Goal: Browse casually: Explore the website without a specific task or goal

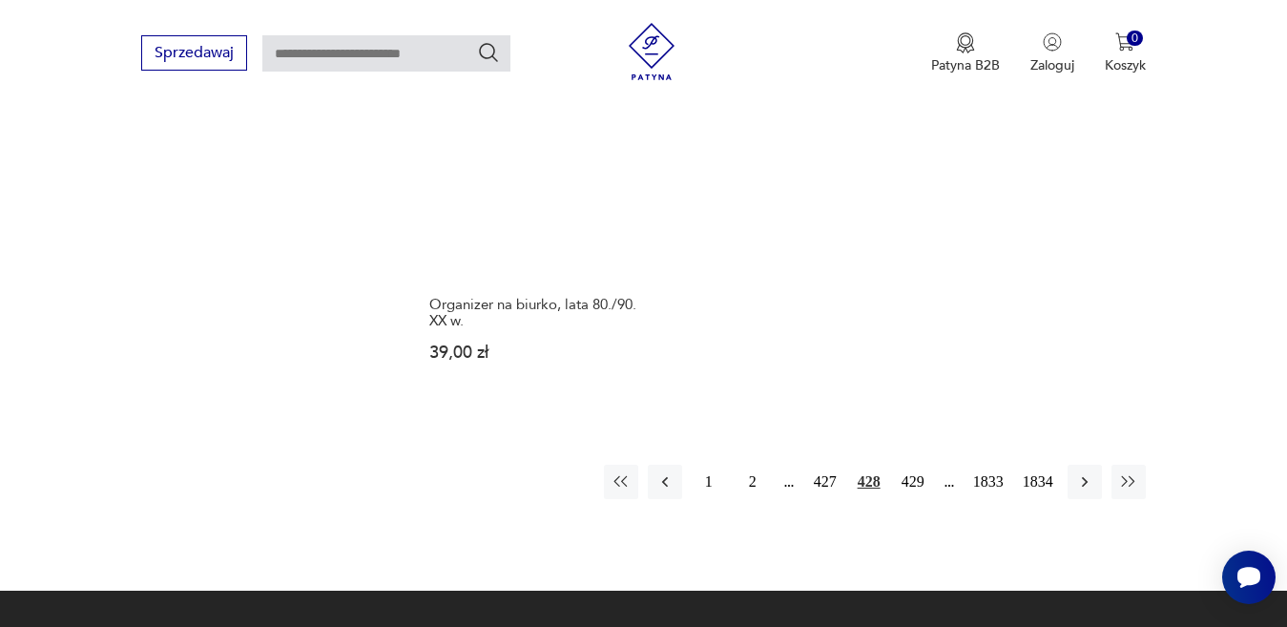
scroll to position [2537, 0]
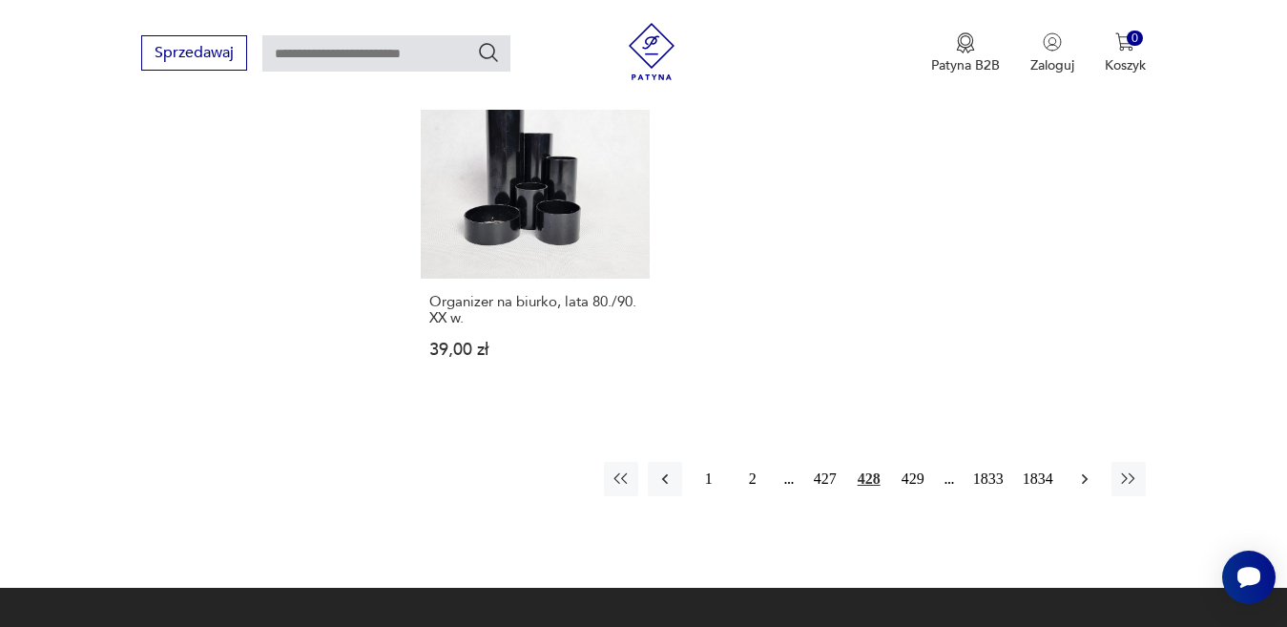
click at [1086, 473] on icon "button" at bounding box center [1084, 478] width 6 height 10
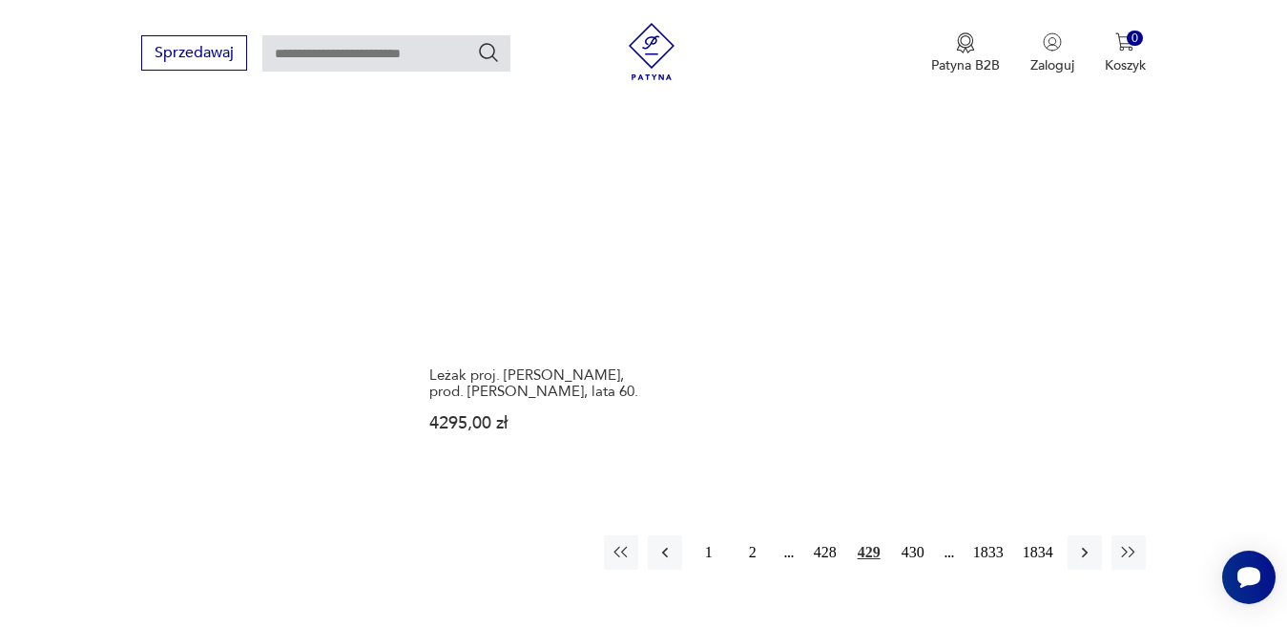
scroll to position [2632, 0]
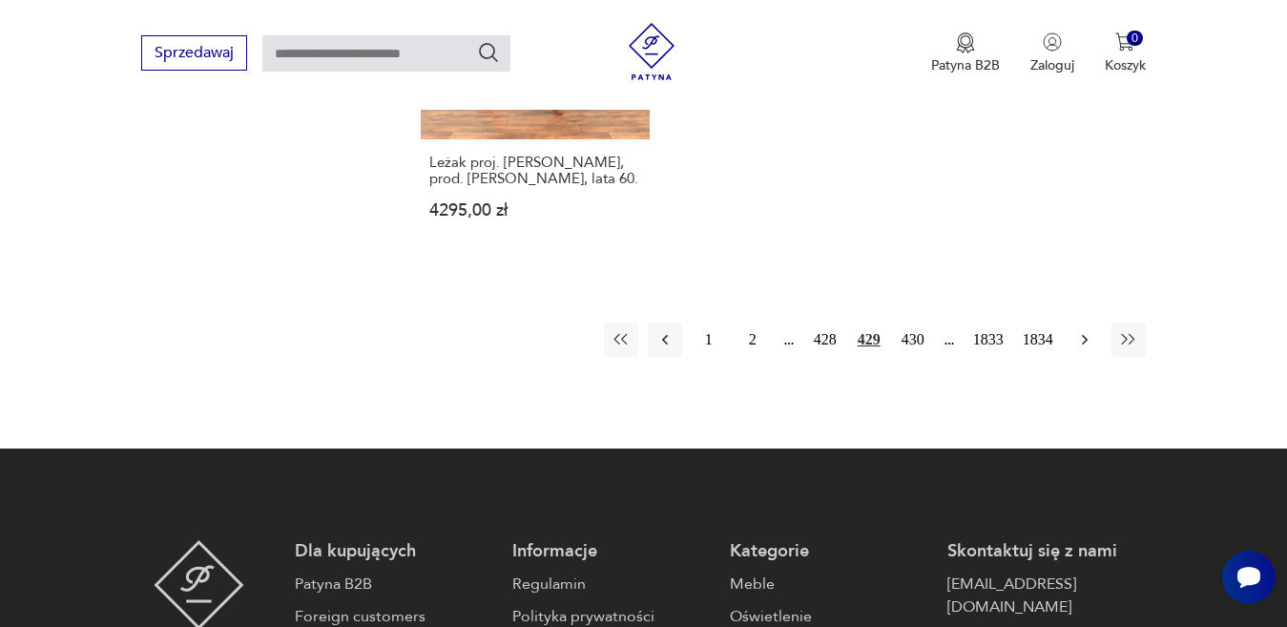
click at [1084, 334] on icon "button" at bounding box center [1084, 339] width 6 height 10
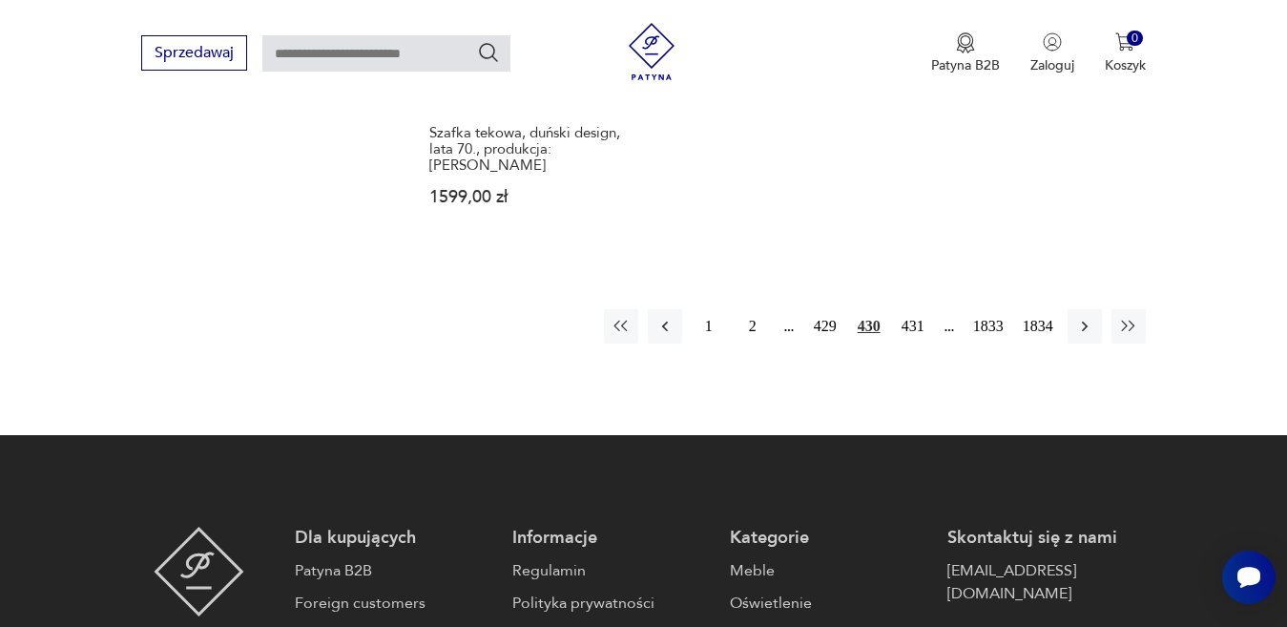
scroll to position [2728, 0]
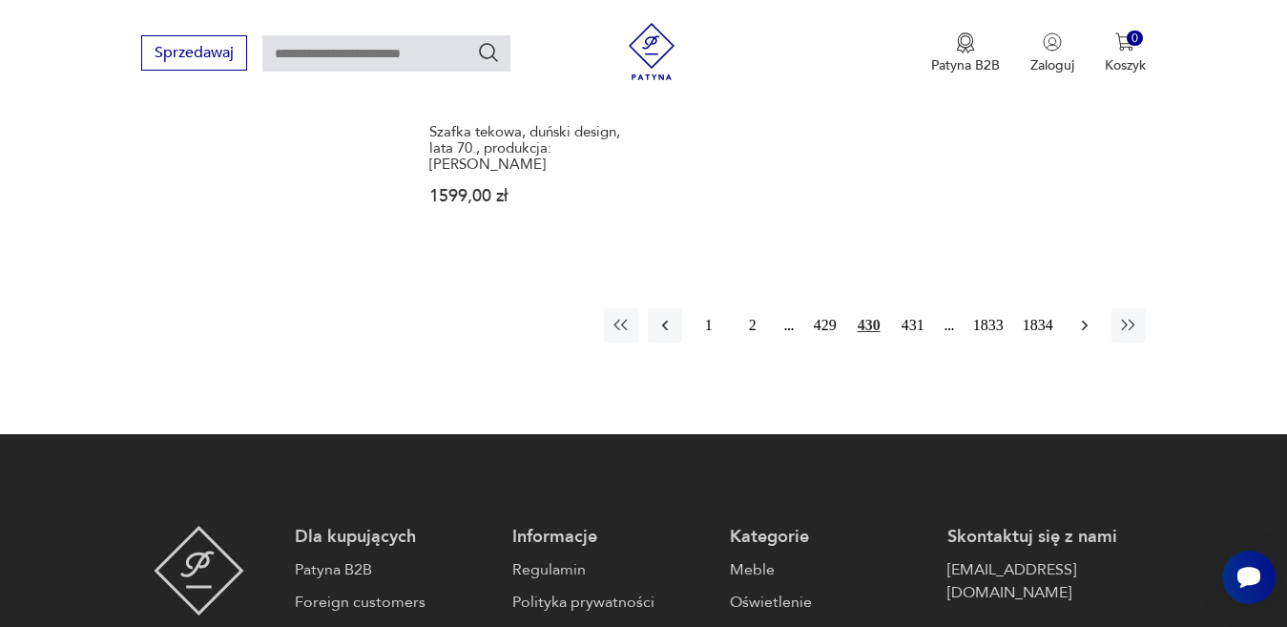
click at [1093, 316] on icon "button" at bounding box center [1084, 325] width 19 height 19
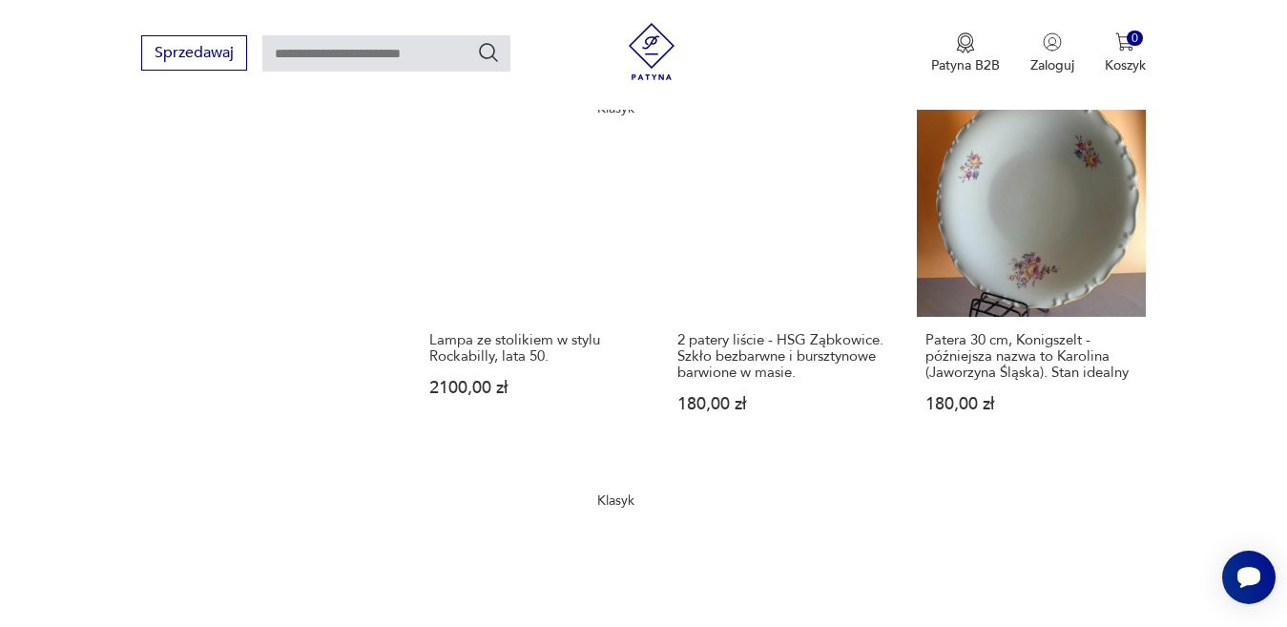
scroll to position [2537, 0]
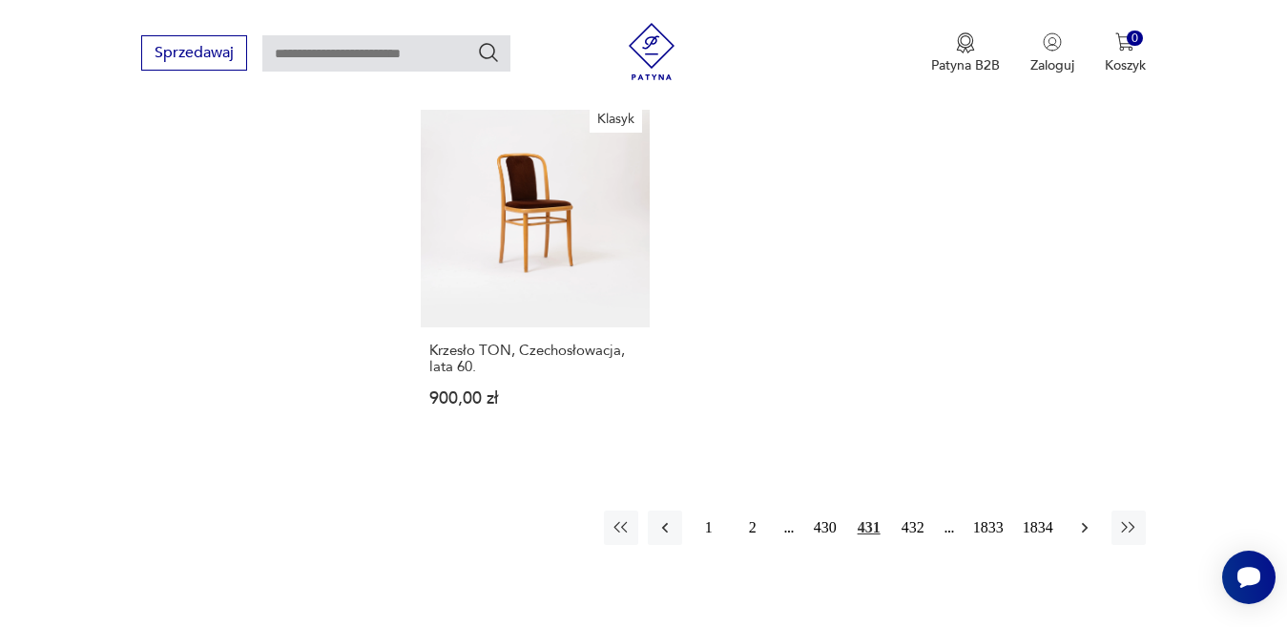
click at [1083, 518] on icon "button" at bounding box center [1084, 527] width 19 height 19
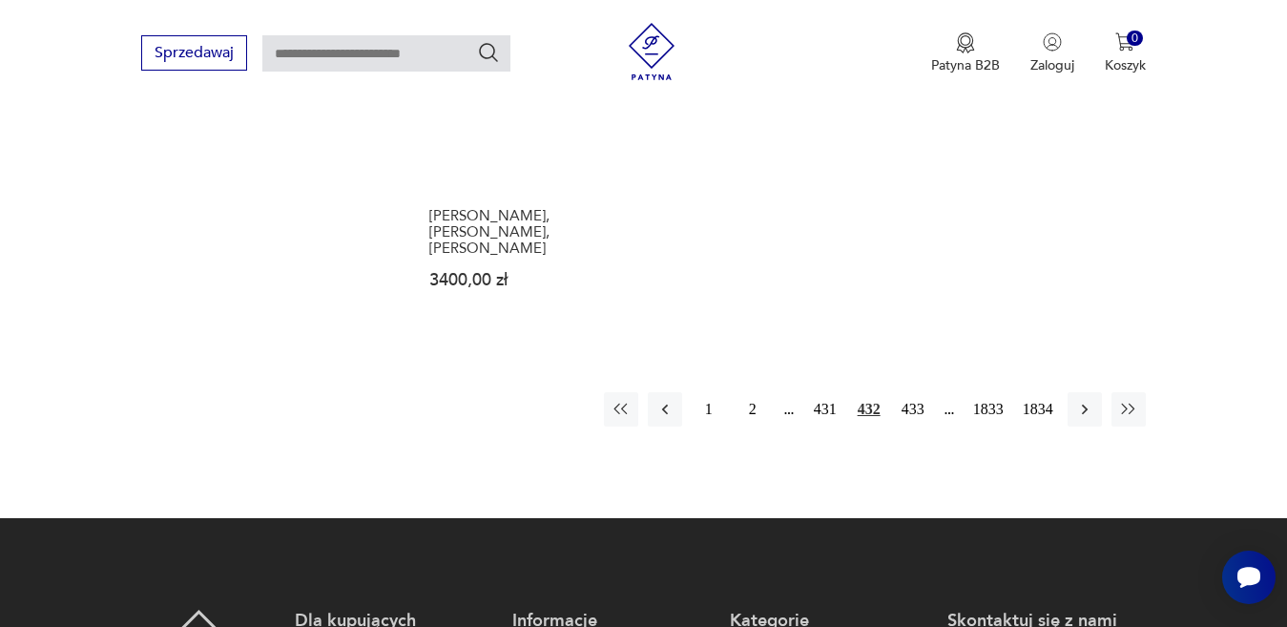
scroll to position [2728, 0]
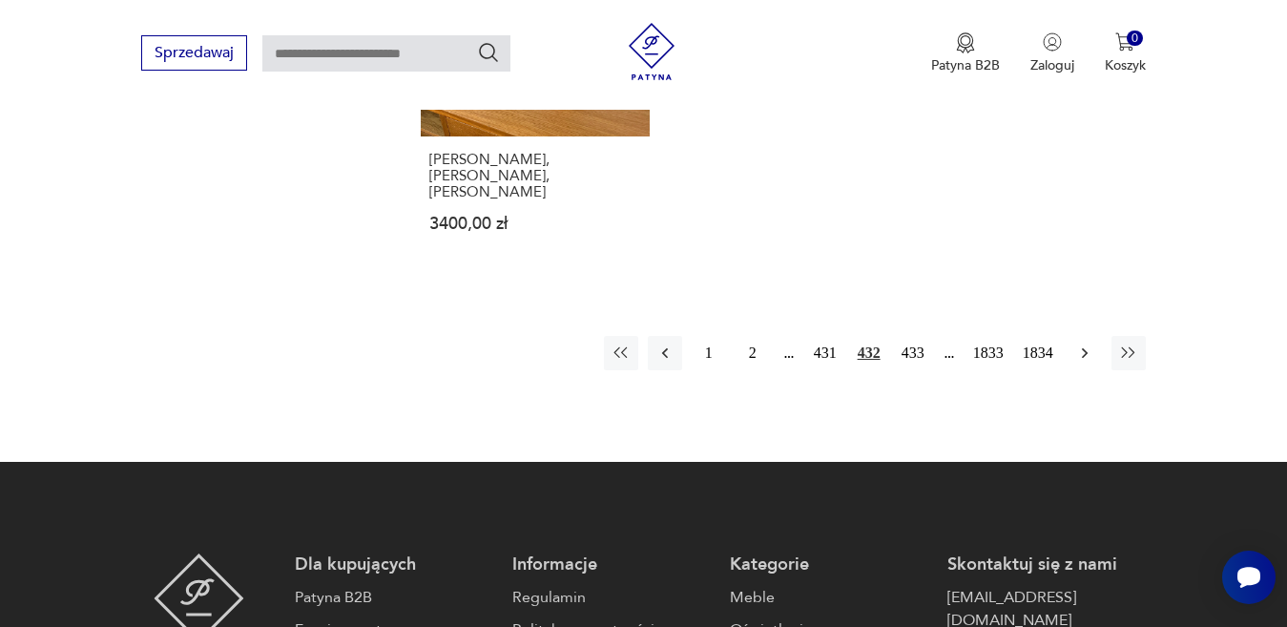
click at [1085, 347] on icon "button" at bounding box center [1084, 352] width 6 height 10
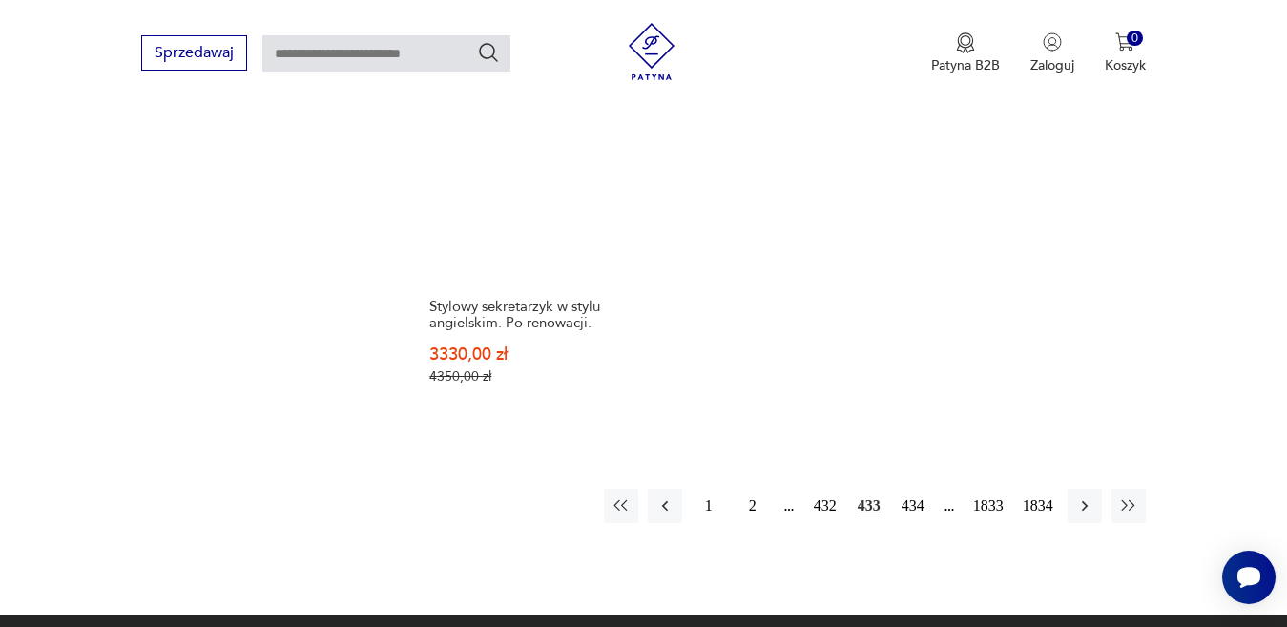
scroll to position [2537, 0]
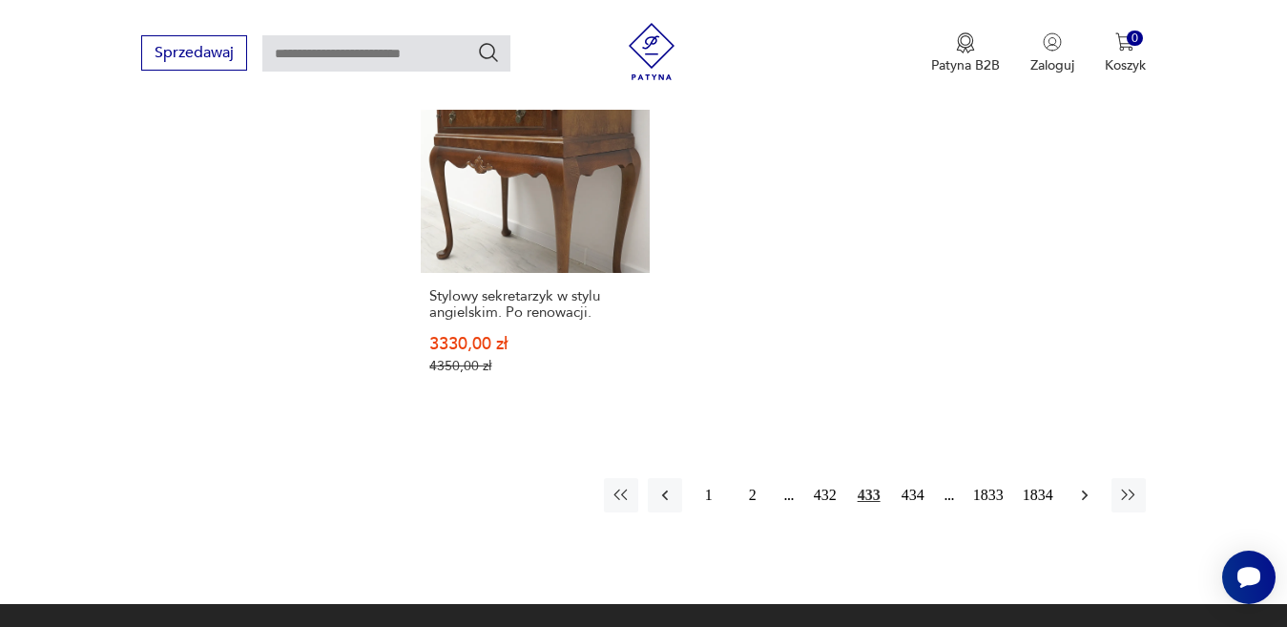
click at [1079, 494] on icon "button" at bounding box center [1084, 495] width 19 height 19
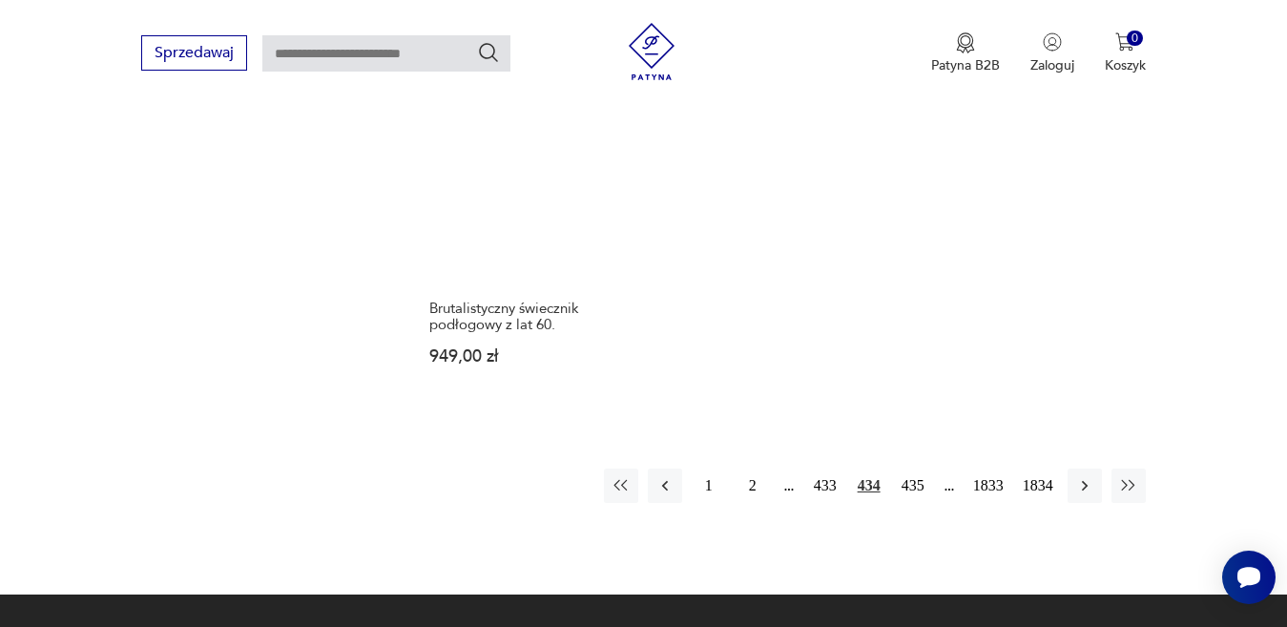
scroll to position [2537, 0]
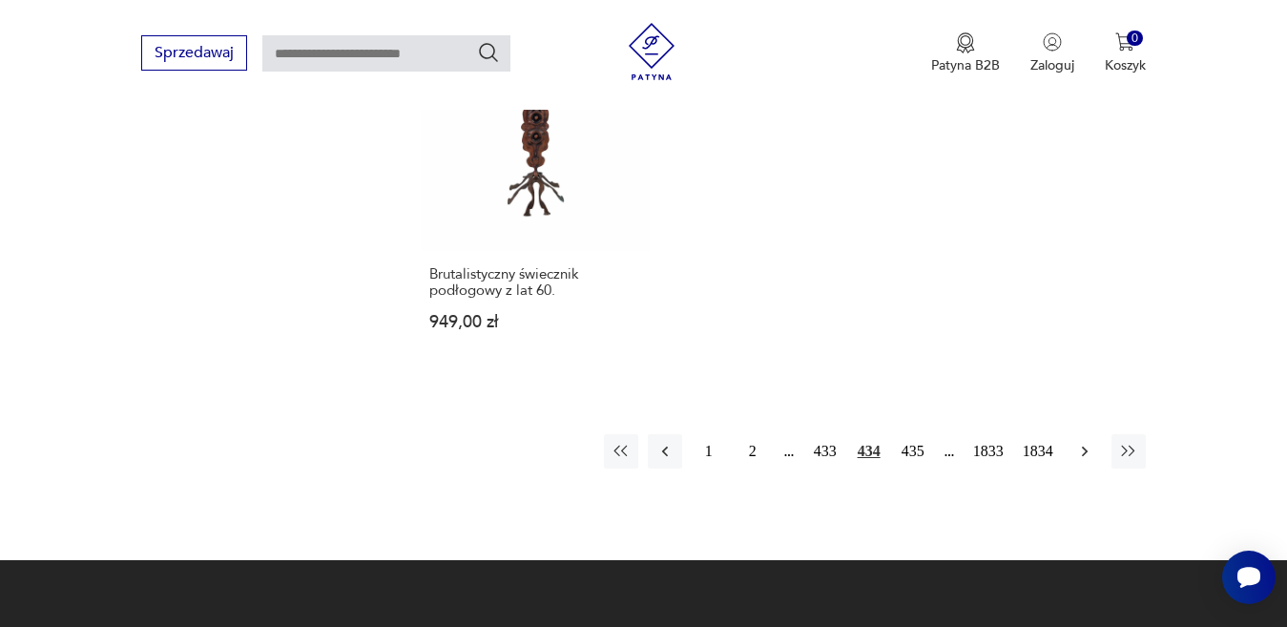
click at [1088, 442] on icon "button" at bounding box center [1084, 451] width 19 height 19
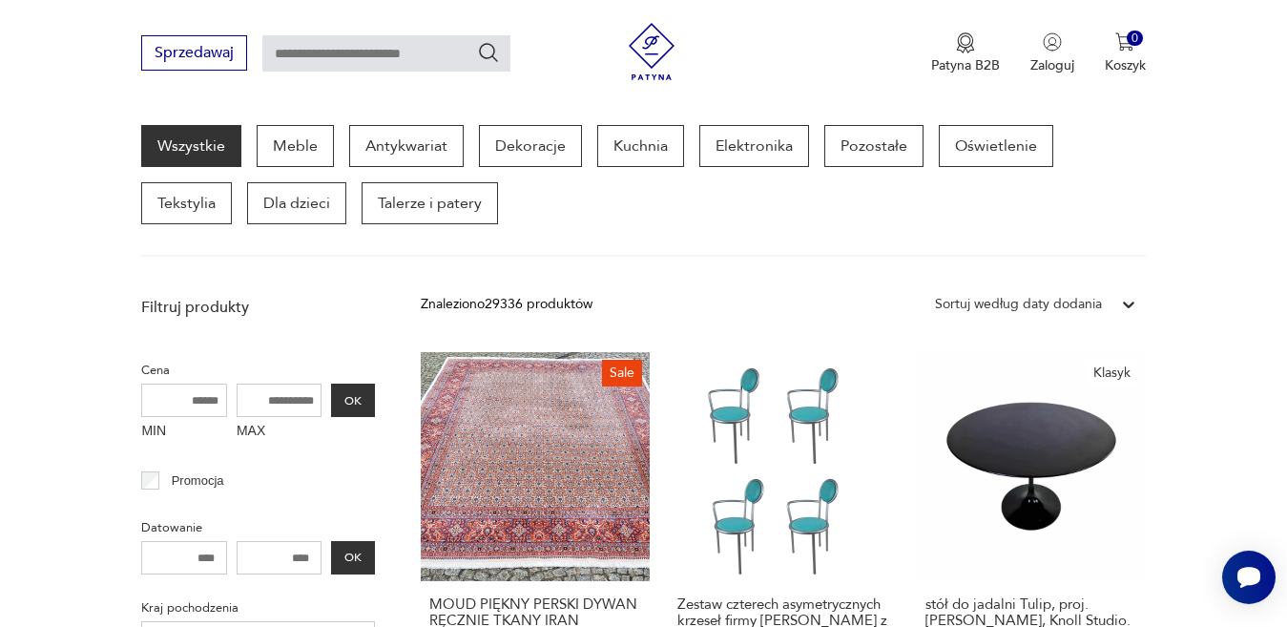
scroll to position [2695, 0]
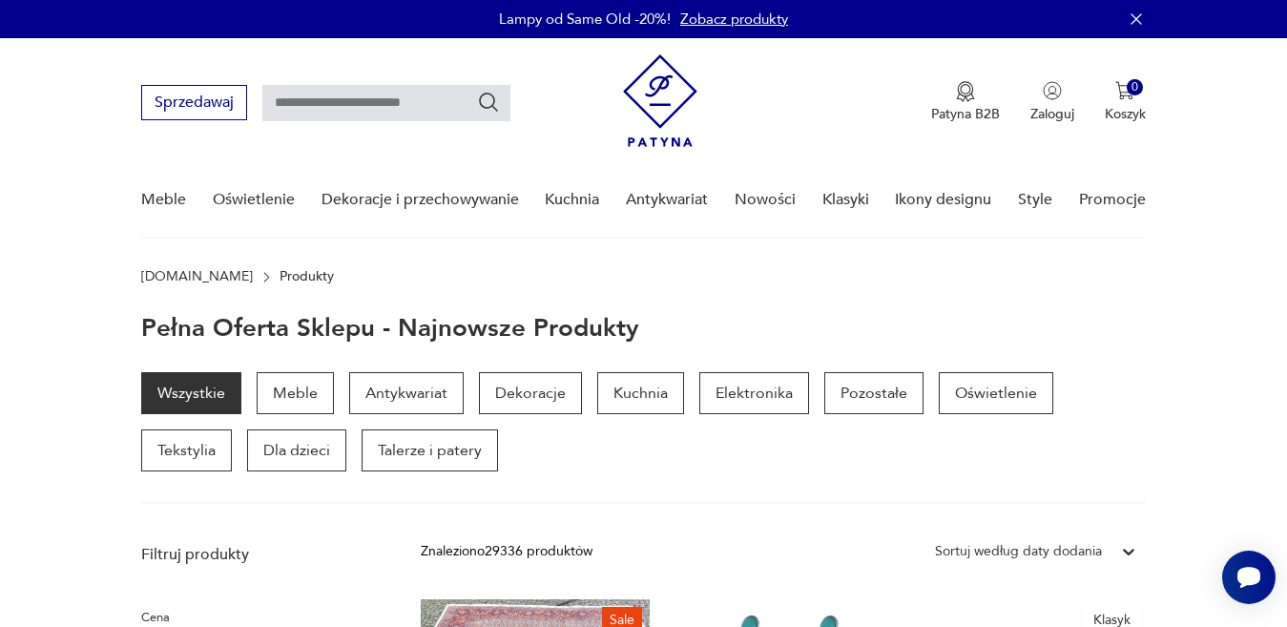
click at [821, 464] on div "Wszystkie Meble Antykwariat Dekoracje Kuchnia Elektronika Pozostałe Oświetlenie…" at bounding box center [643, 421] width 1004 height 99
click at [825, 454] on div "Wszystkie Meble Antykwariat Dekoracje Kuchnia Elektronika Pozostałe Oświetlenie…" at bounding box center [643, 421] width 1004 height 99
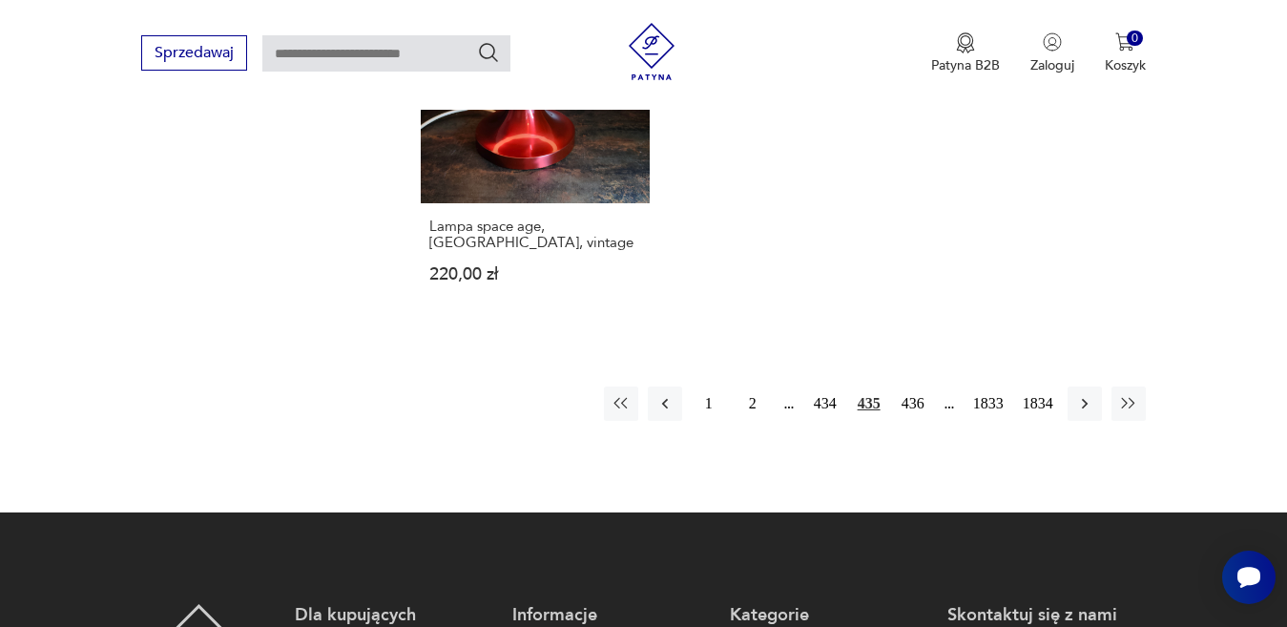
scroll to position [2671, 0]
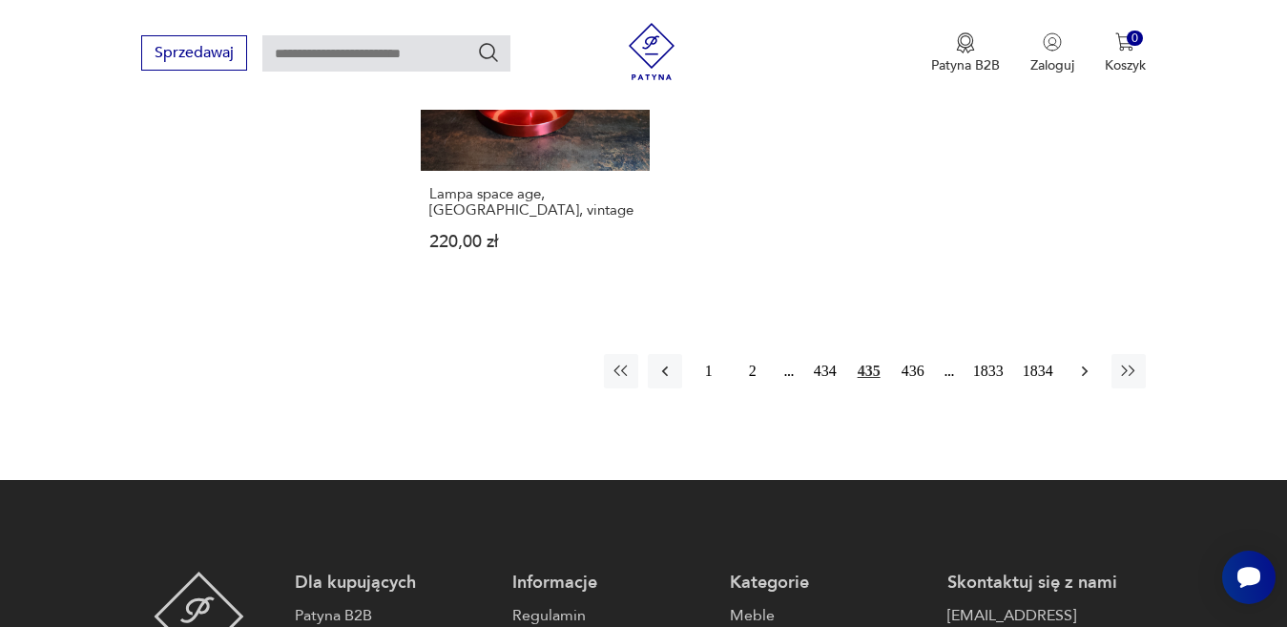
click at [1081, 362] on icon "button" at bounding box center [1084, 371] width 19 height 19
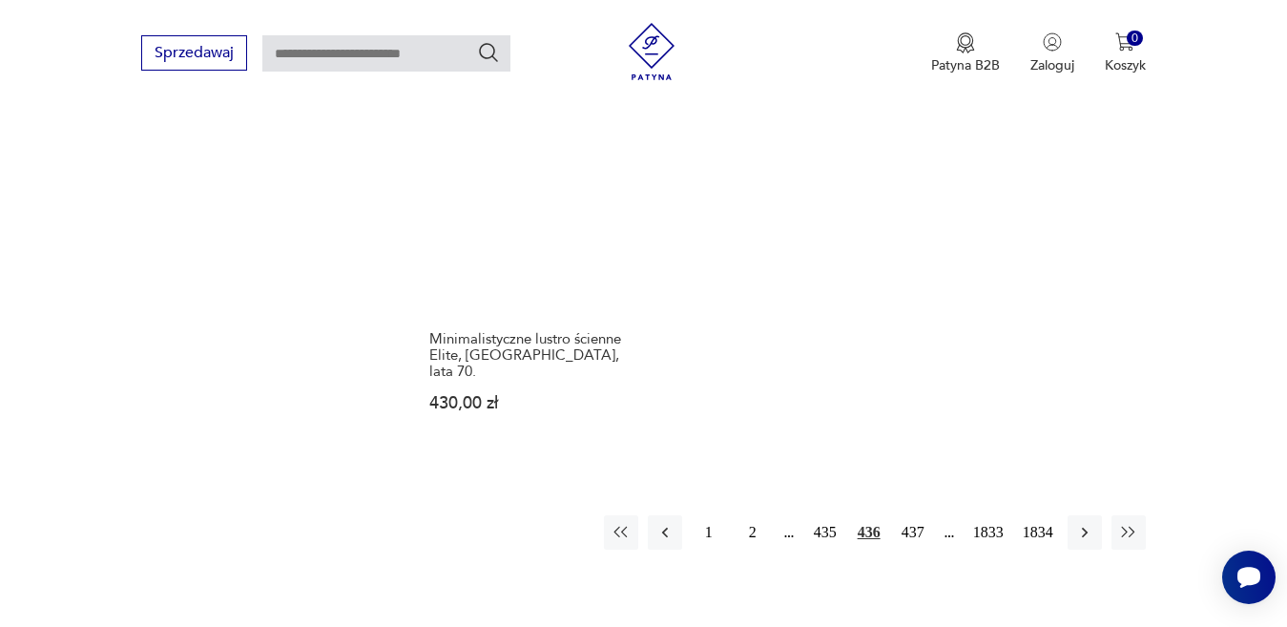
scroll to position [2537, 0]
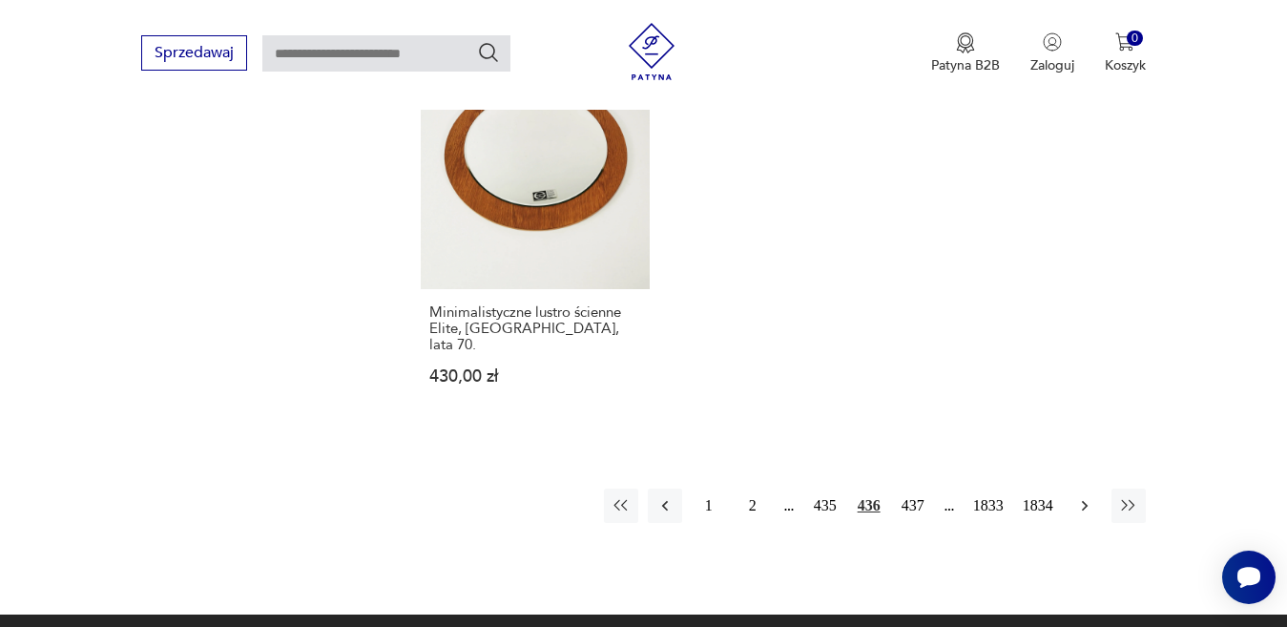
click at [1083, 496] on icon "button" at bounding box center [1084, 505] width 19 height 19
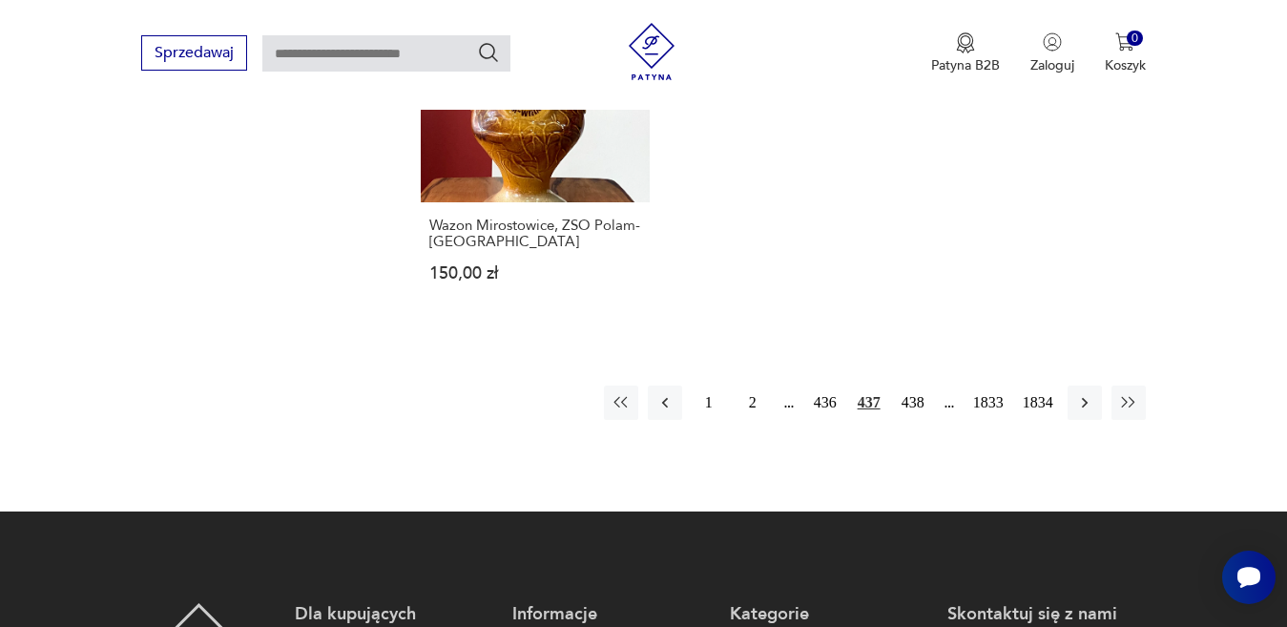
scroll to position [2632, 0]
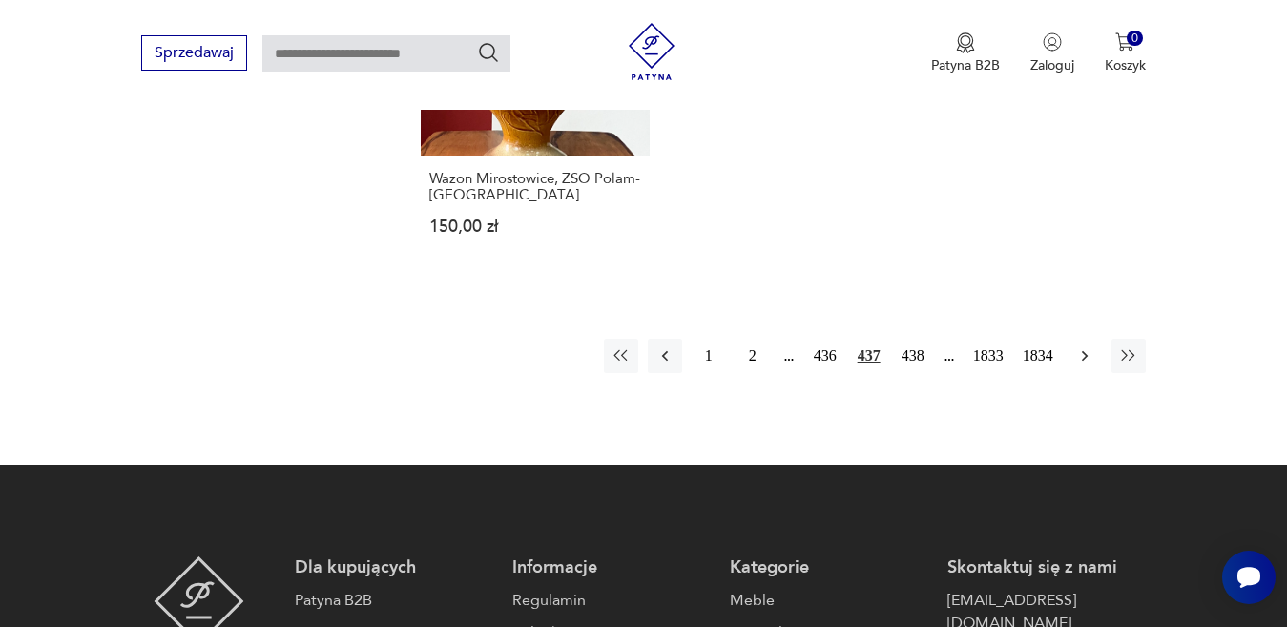
click at [1079, 346] on icon "button" at bounding box center [1084, 355] width 19 height 19
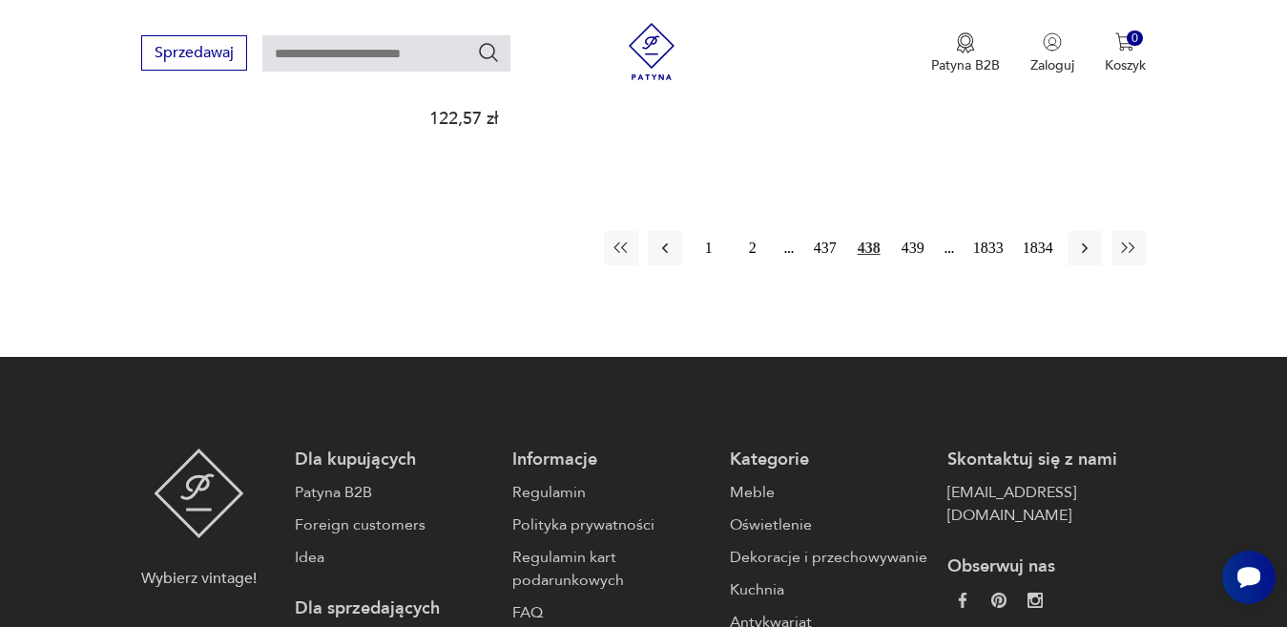
scroll to position [2894, 0]
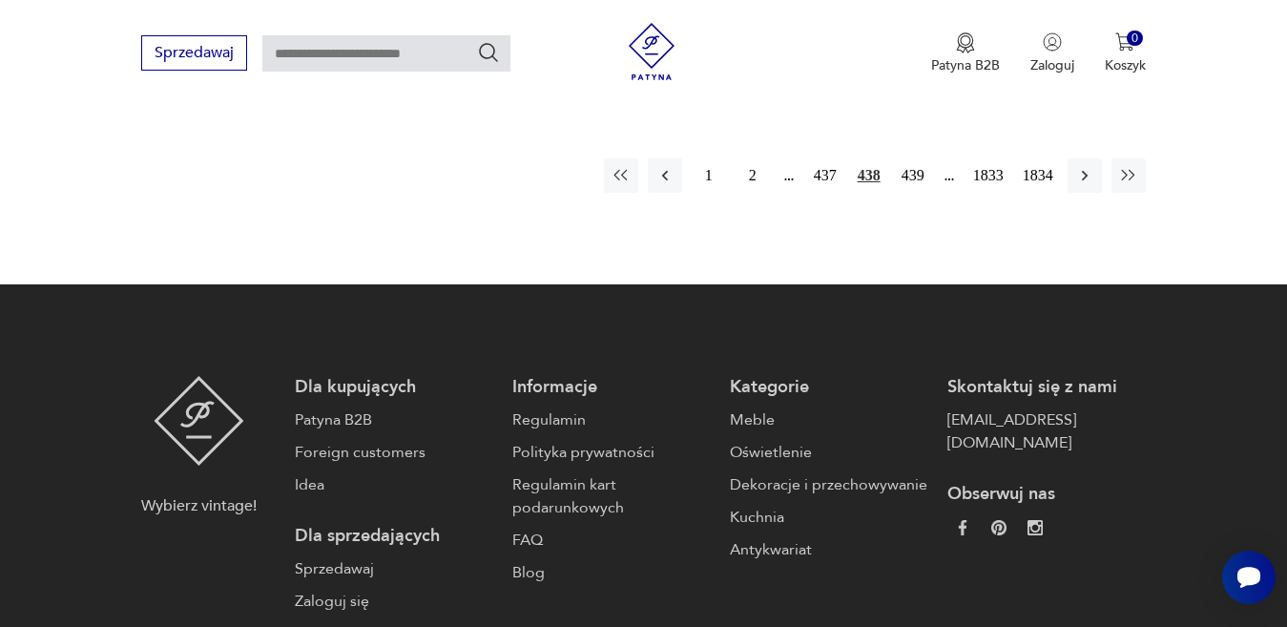
click at [1116, 483] on p "Obserwuj nas" at bounding box center [1046, 494] width 198 height 23
click at [1084, 166] on icon "button" at bounding box center [1084, 175] width 19 height 19
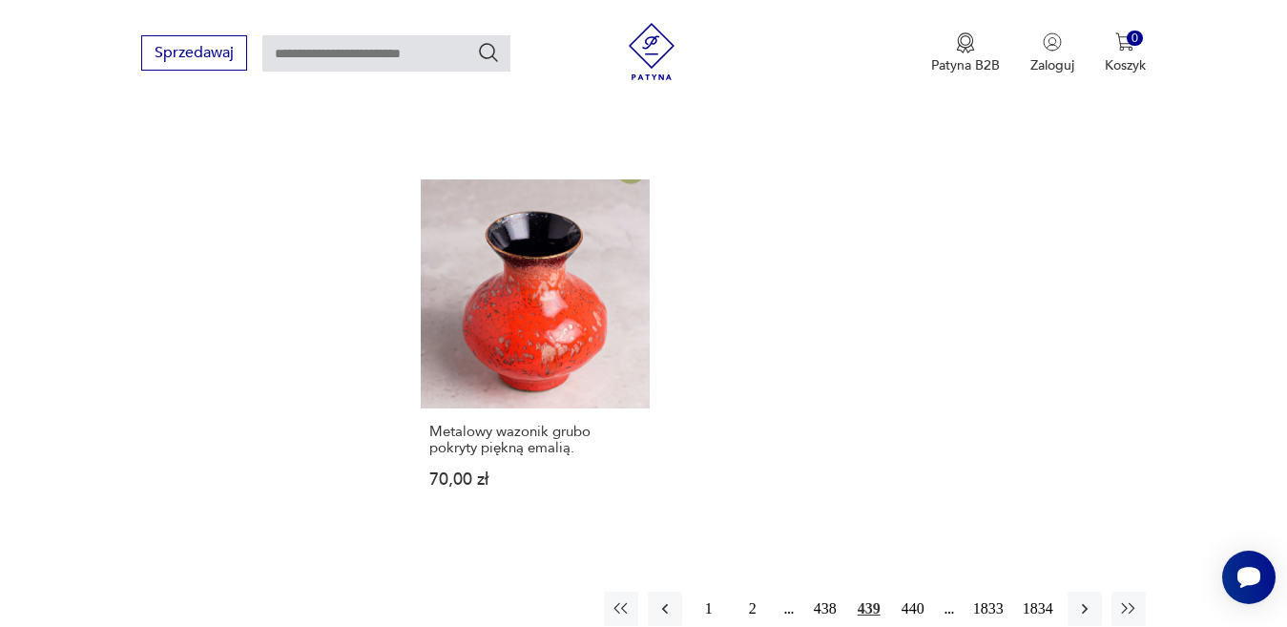
scroll to position [2537, 0]
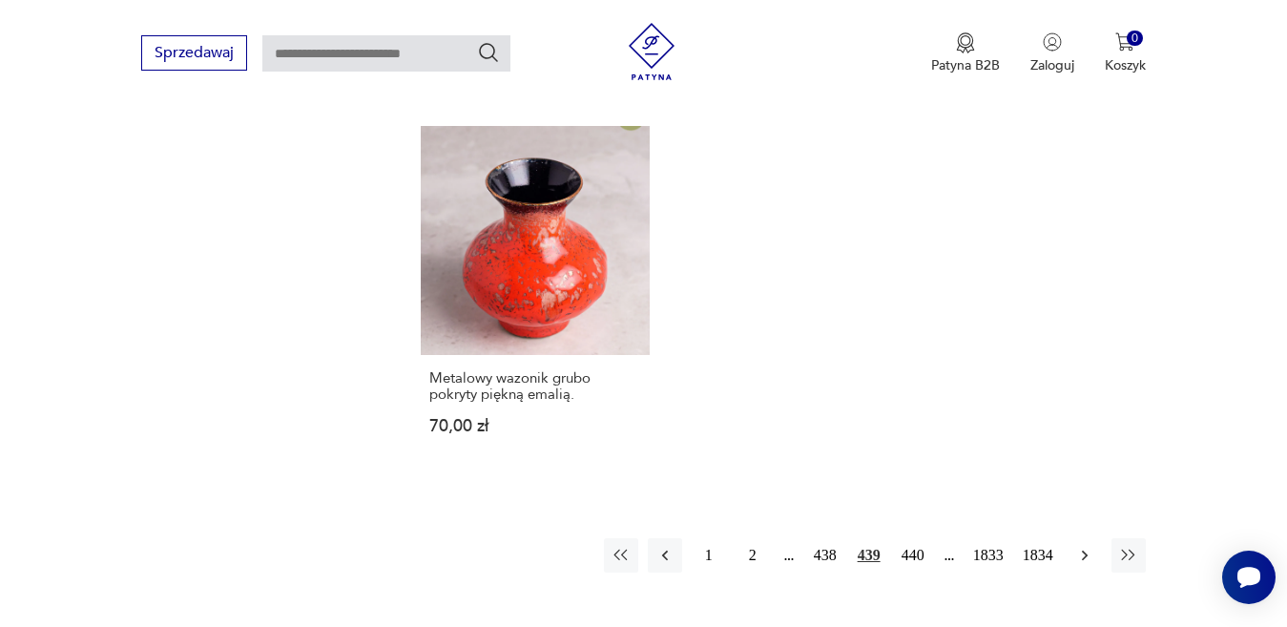
click at [1086, 550] on icon "button" at bounding box center [1084, 555] width 6 height 10
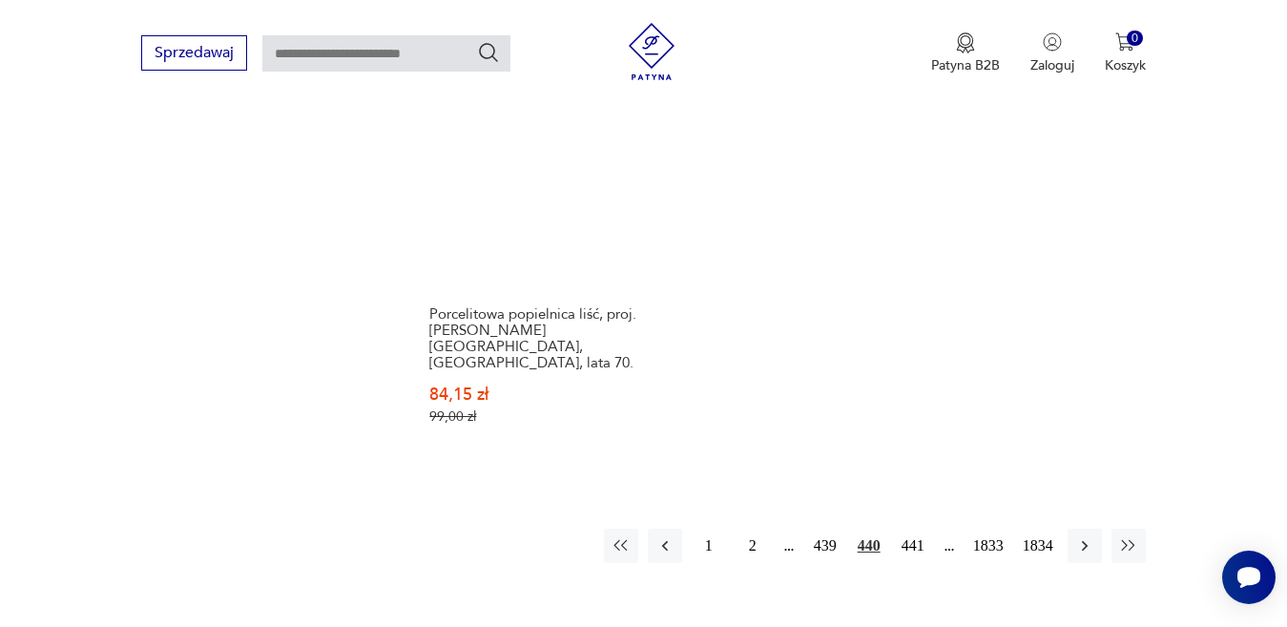
scroll to position [2632, 0]
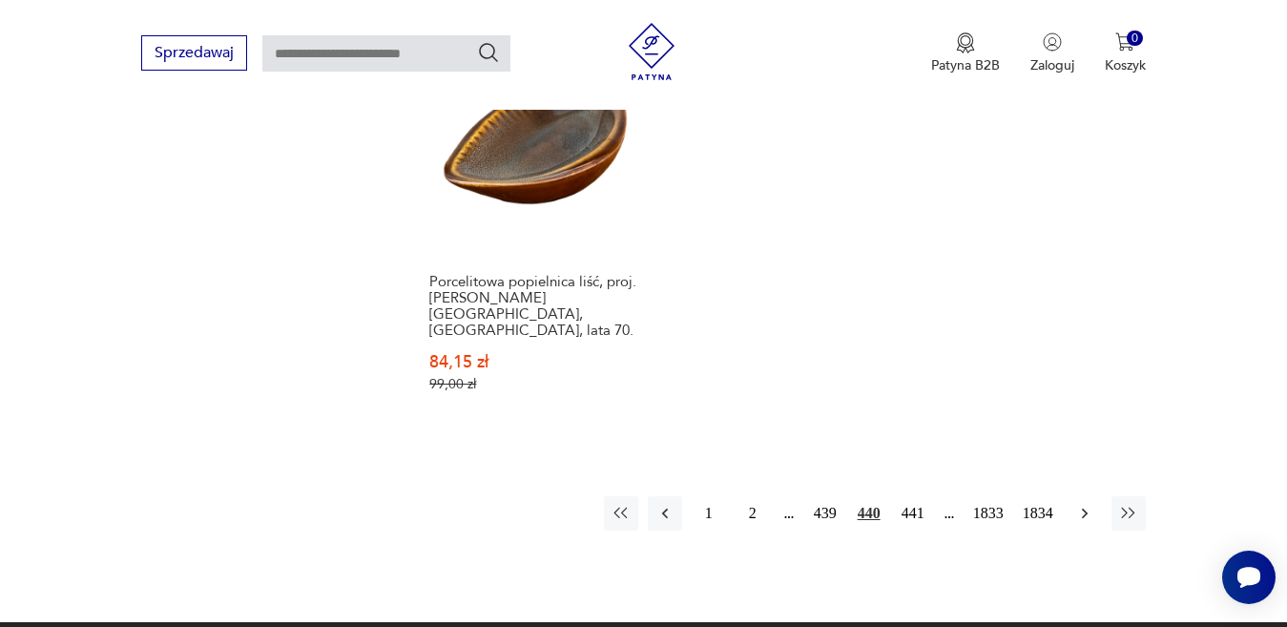
click at [1089, 504] on icon "button" at bounding box center [1084, 513] width 19 height 19
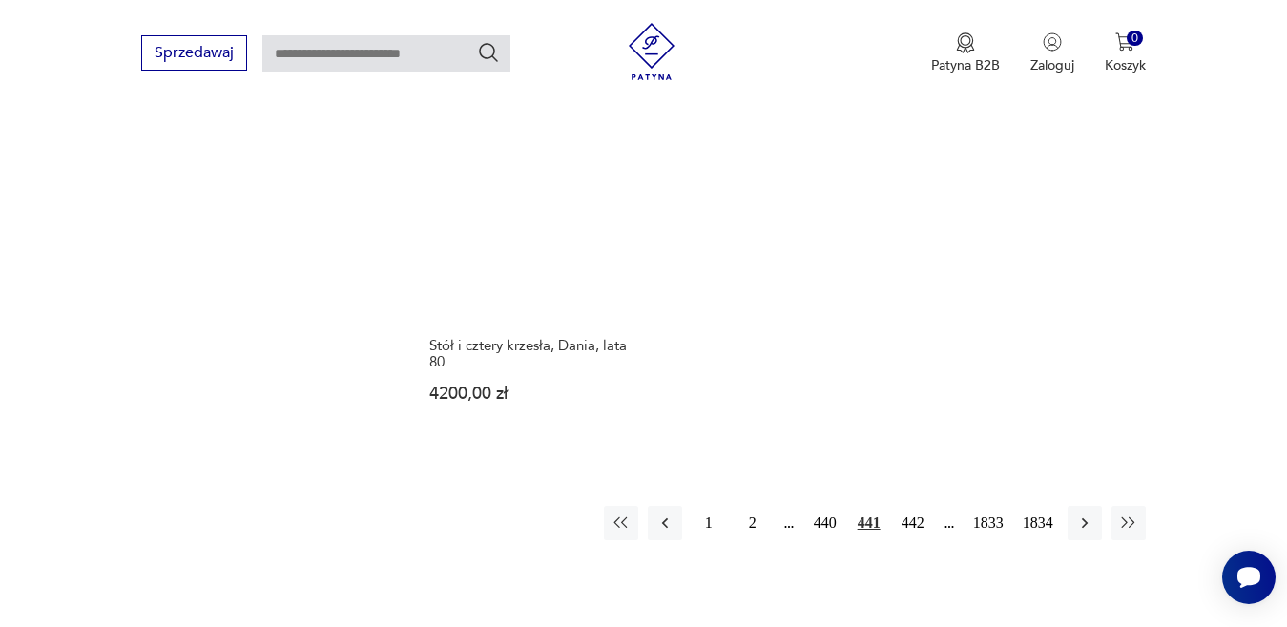
scroll to position [2537, 0]
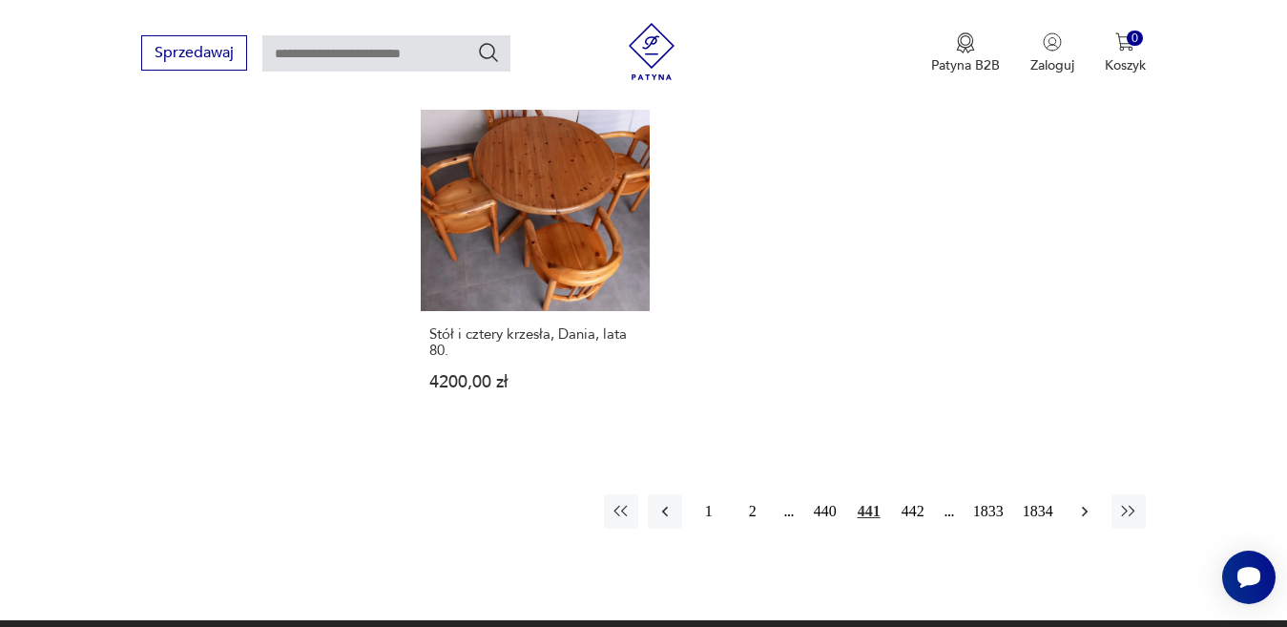
click at [1082, 506] on icon "button" at bounding box center [1084, 511] width 6 height 10
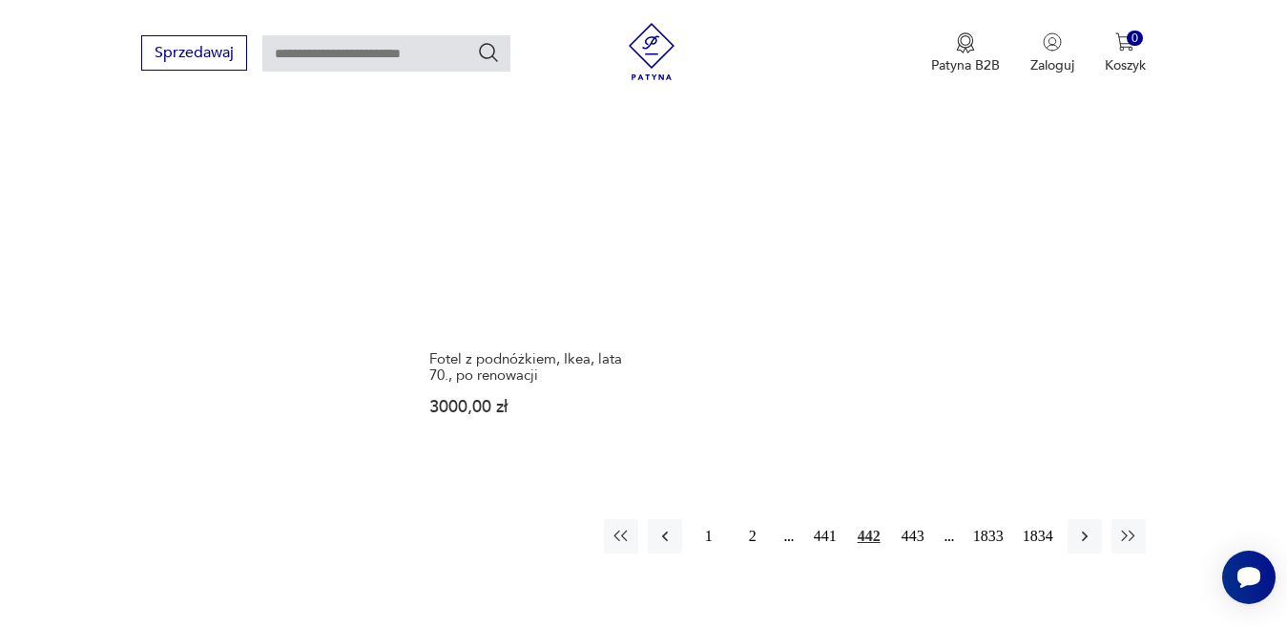
scroll to position [2441, 0]
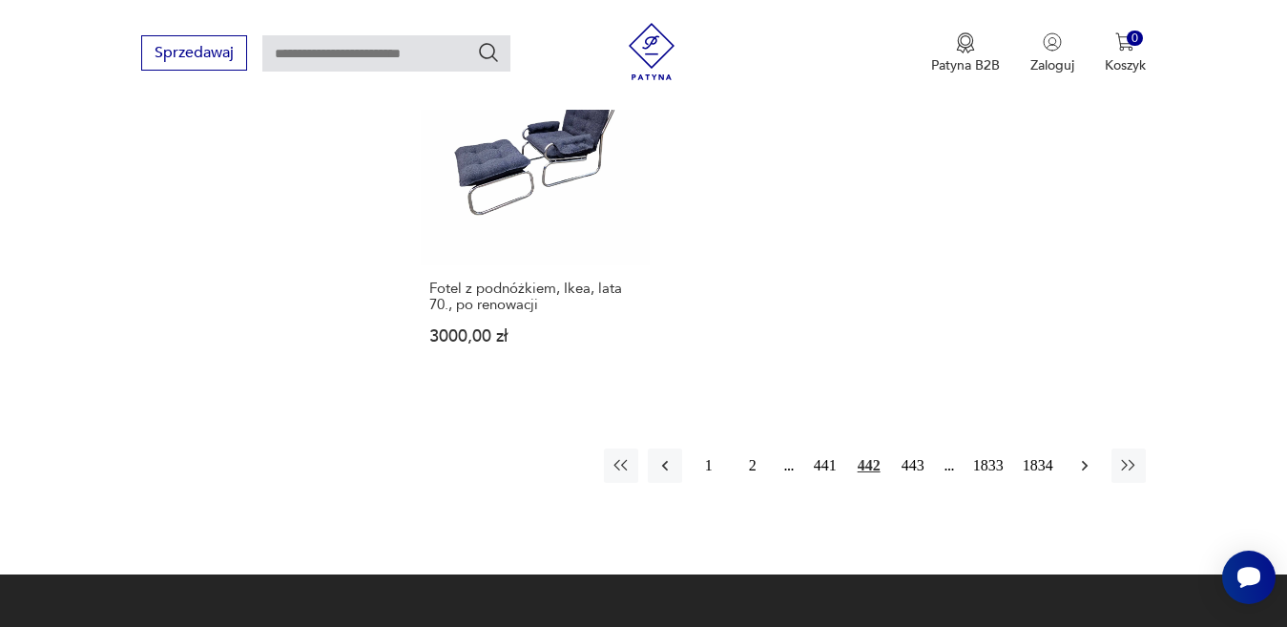
click at [1082, 462] on icon "button" at bounding box center [1084, 465] width 19 height 19
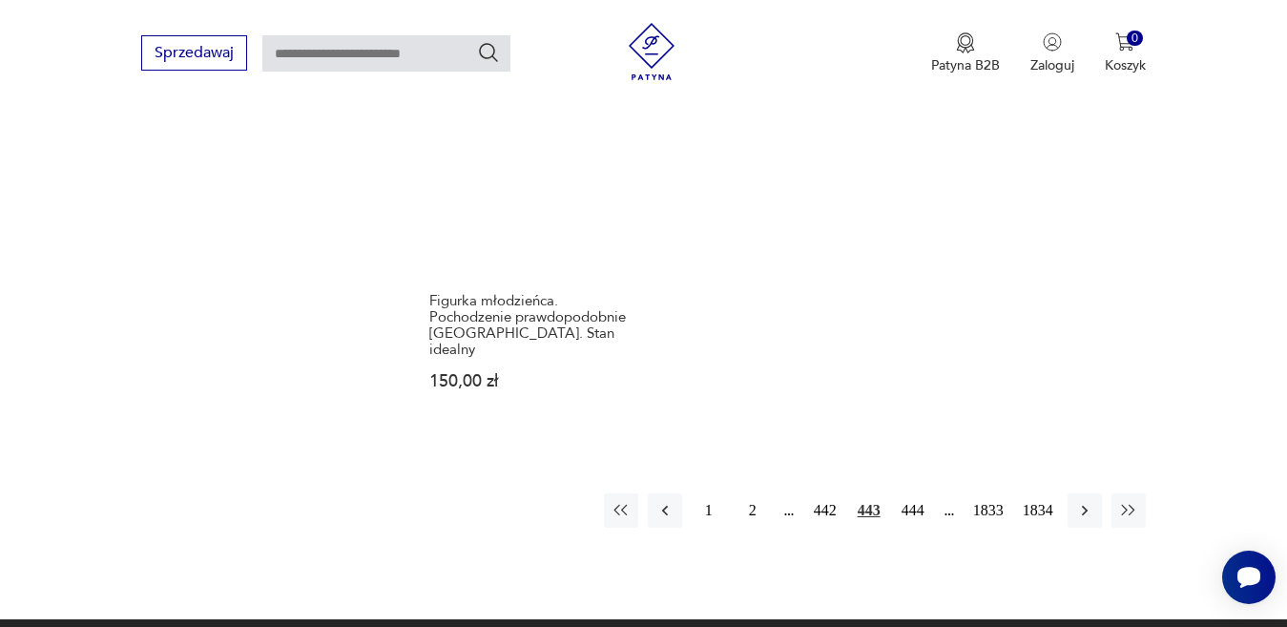
scroll to position [2632, 0]
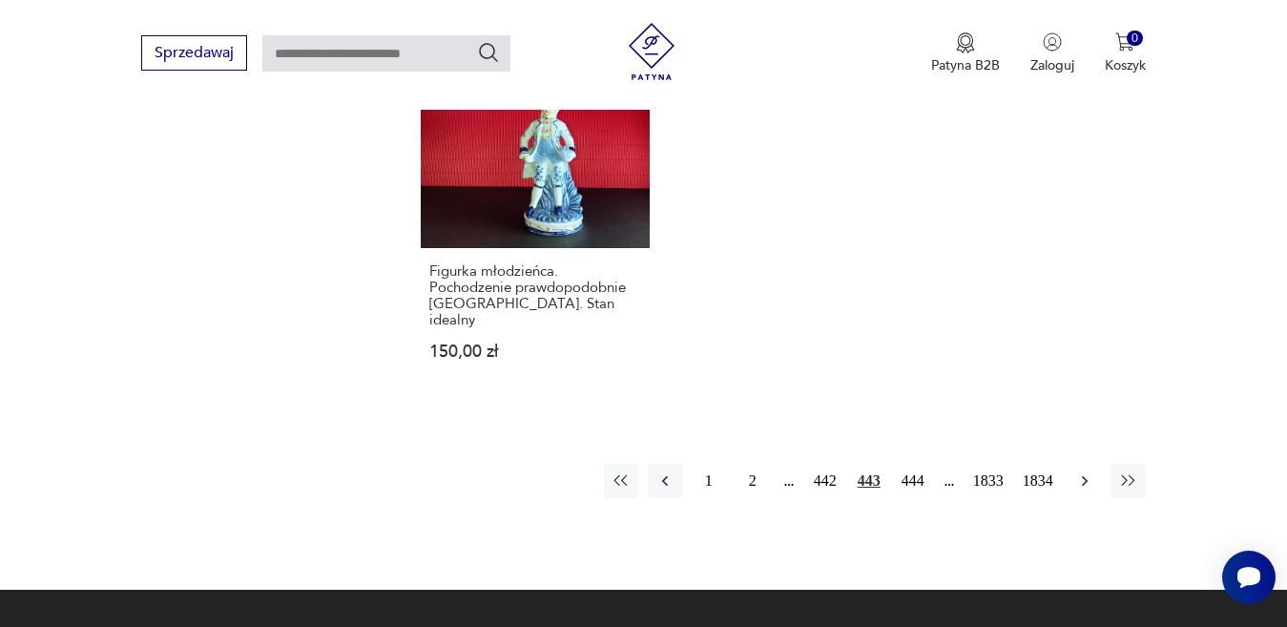
click at [1084, 471] on icon "button" at bounding box center [1084, 480] width 19 height 19
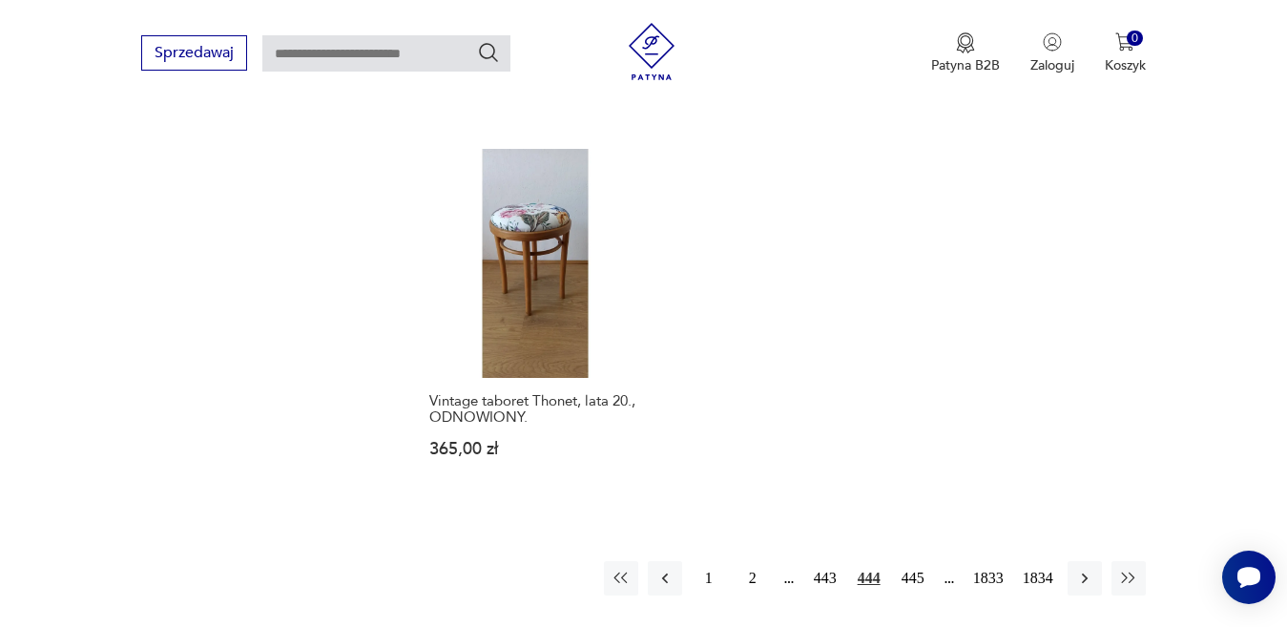
scroll to position [2441, 0]
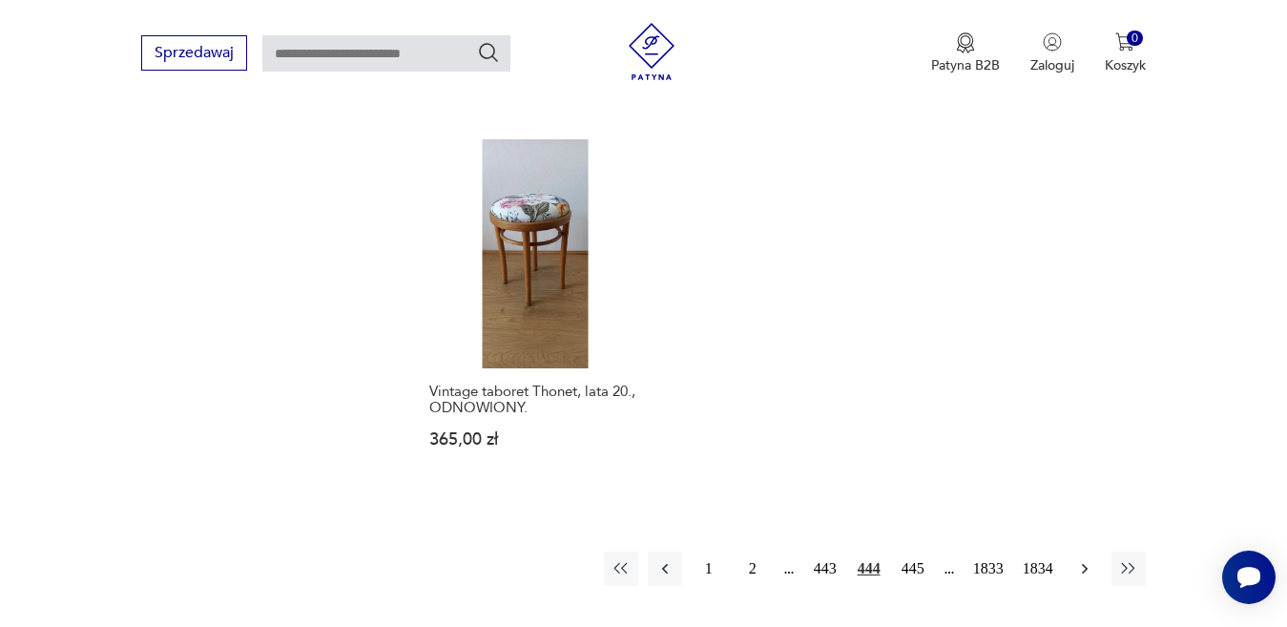
click at [1080, 559] on icon "button" at bounding box center [1084, 568] width 19 height 19
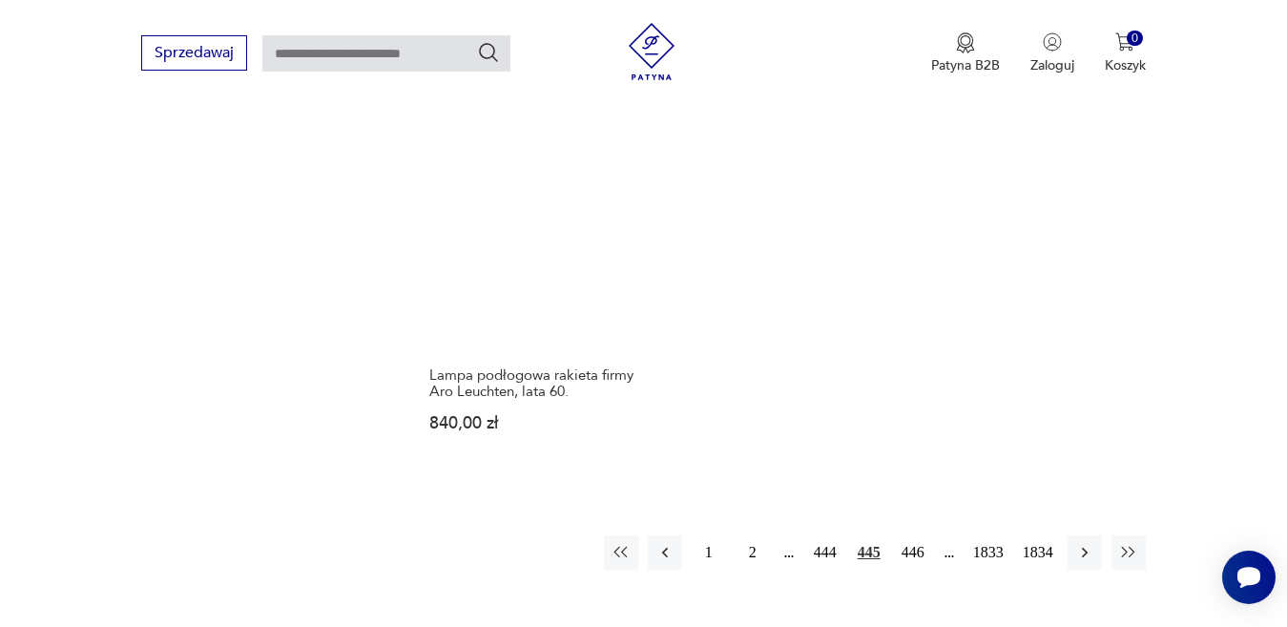
scroll to position [2728, 0]
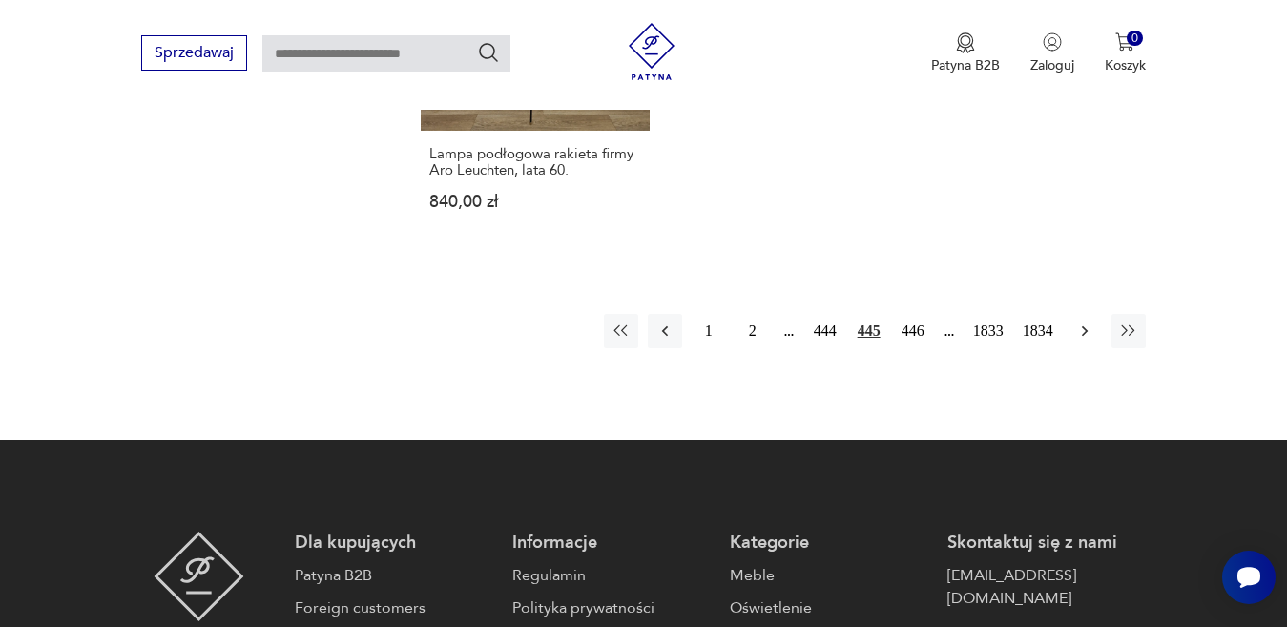
click at [1084, 322] on icon "button" at bounding box center [1084, 331] width 19 height 19
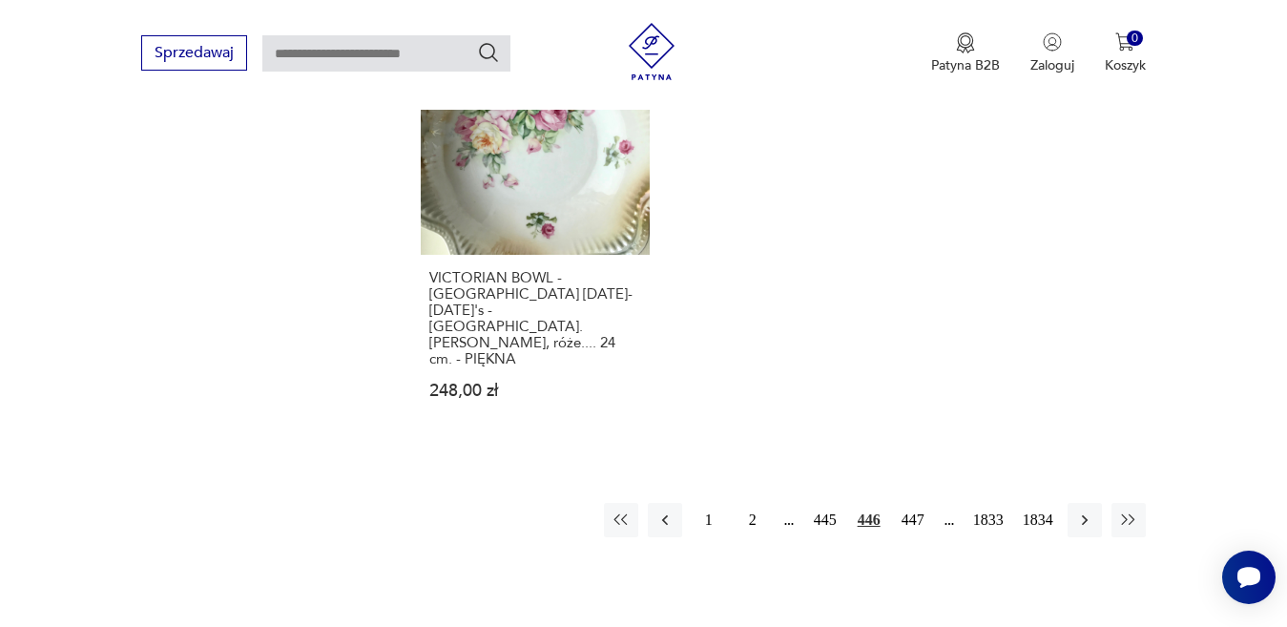
scroll to position [2632, 0]
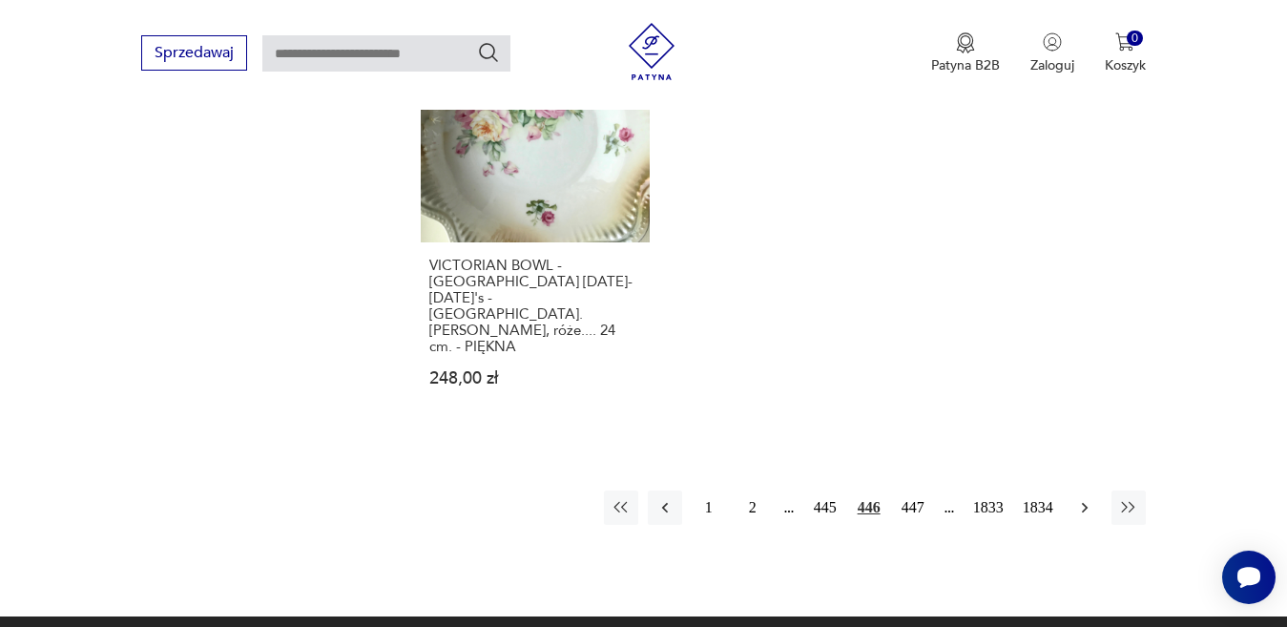
click at [1079, 498] on icon "button" at bounding box center [1084, 507] width 19 height 19
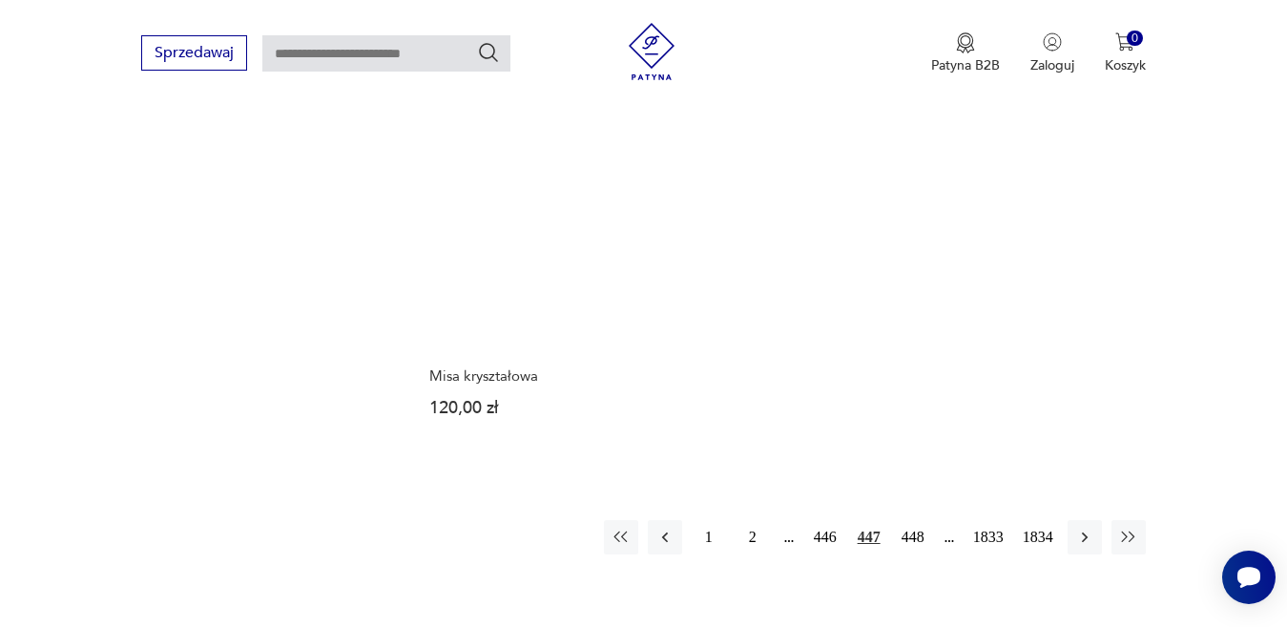
scroll to position [2346, 0]
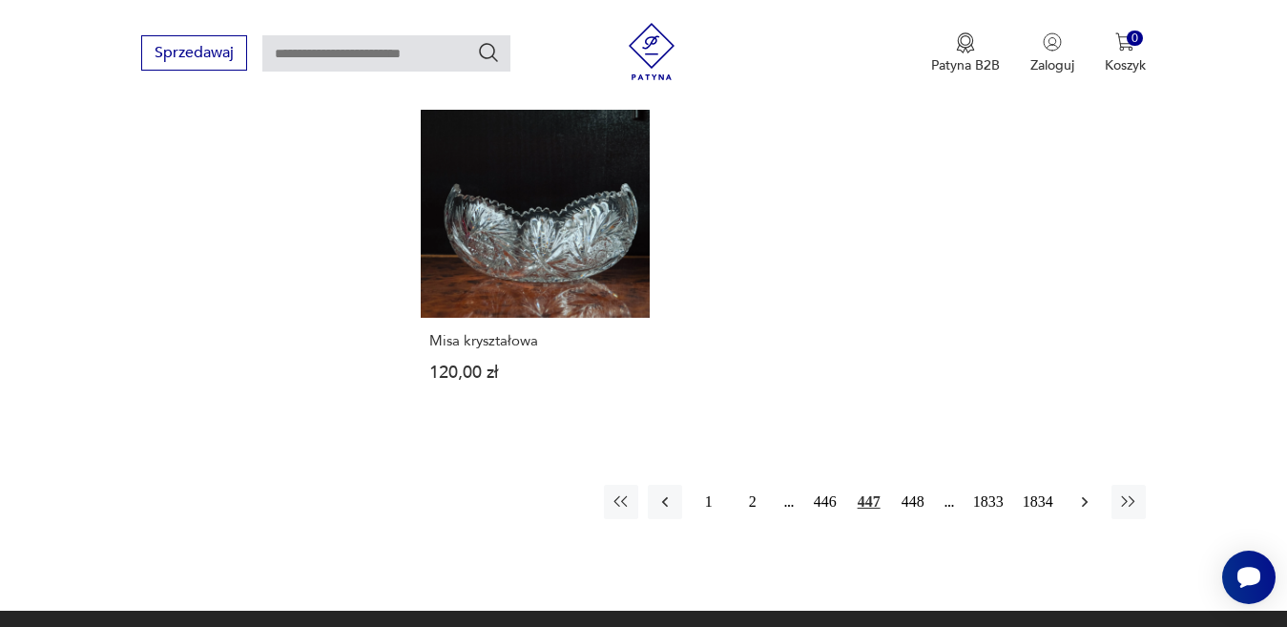
click at [1083, 504] on icon "button" at bounding box center [1084, 501] width 6 height 10
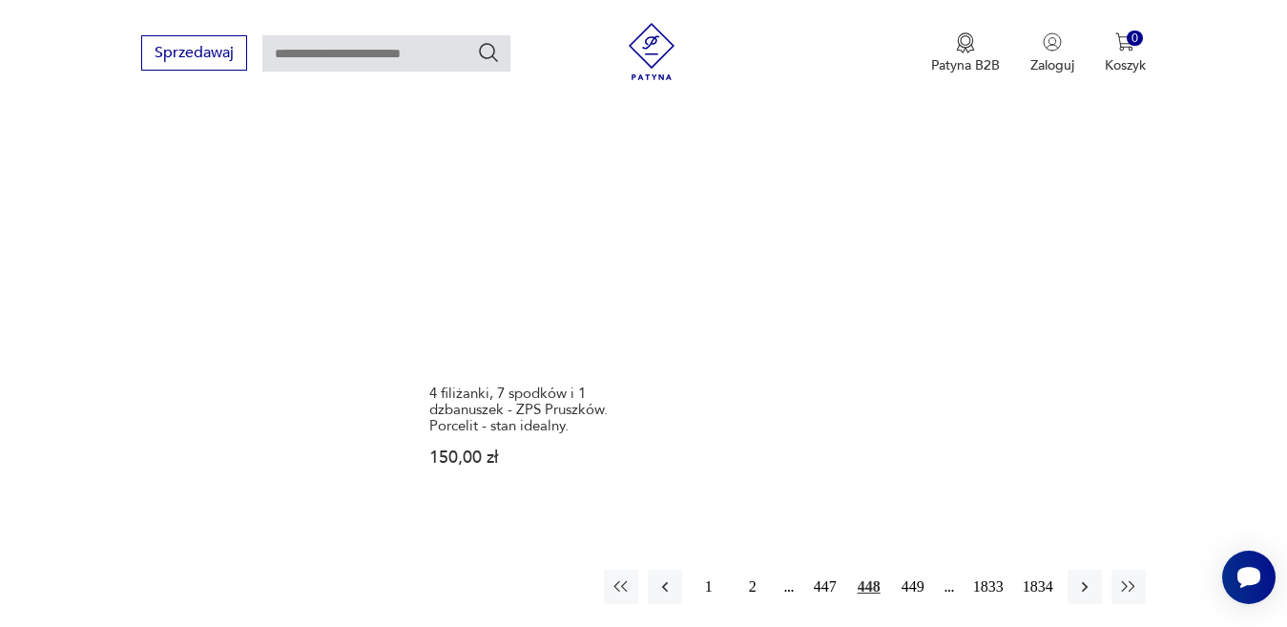
scroll to position [2441, 0]
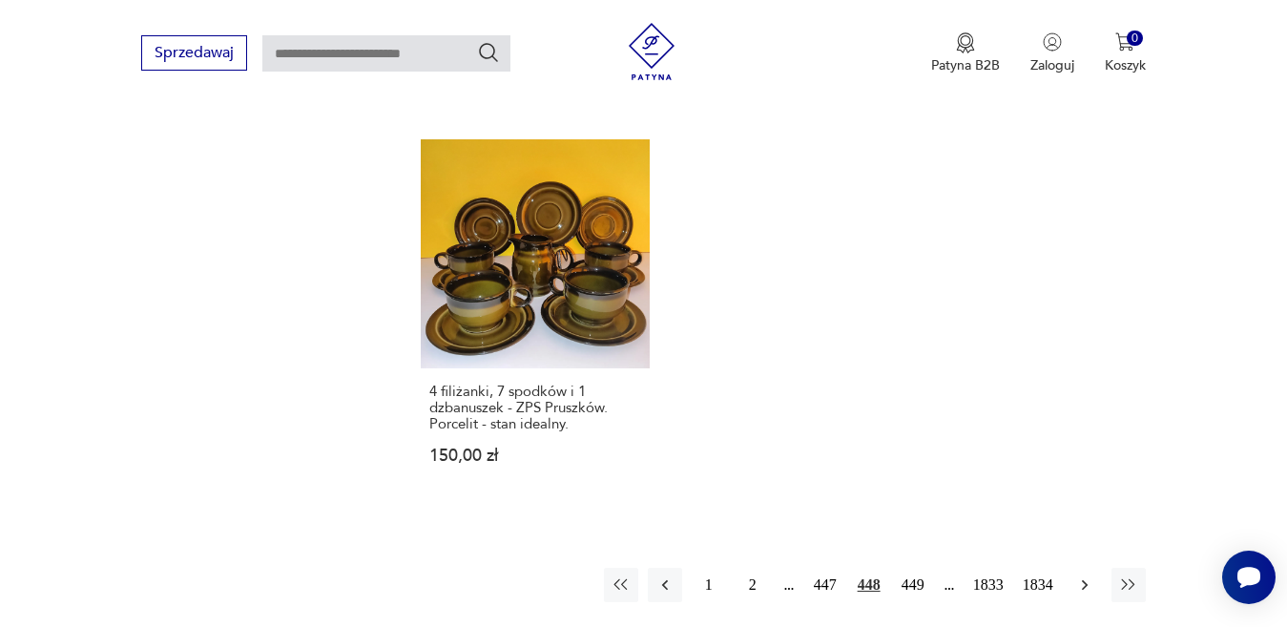
click at [1081, 575] on icon "button" at bounding box center [1084, 584] width 19 height 19
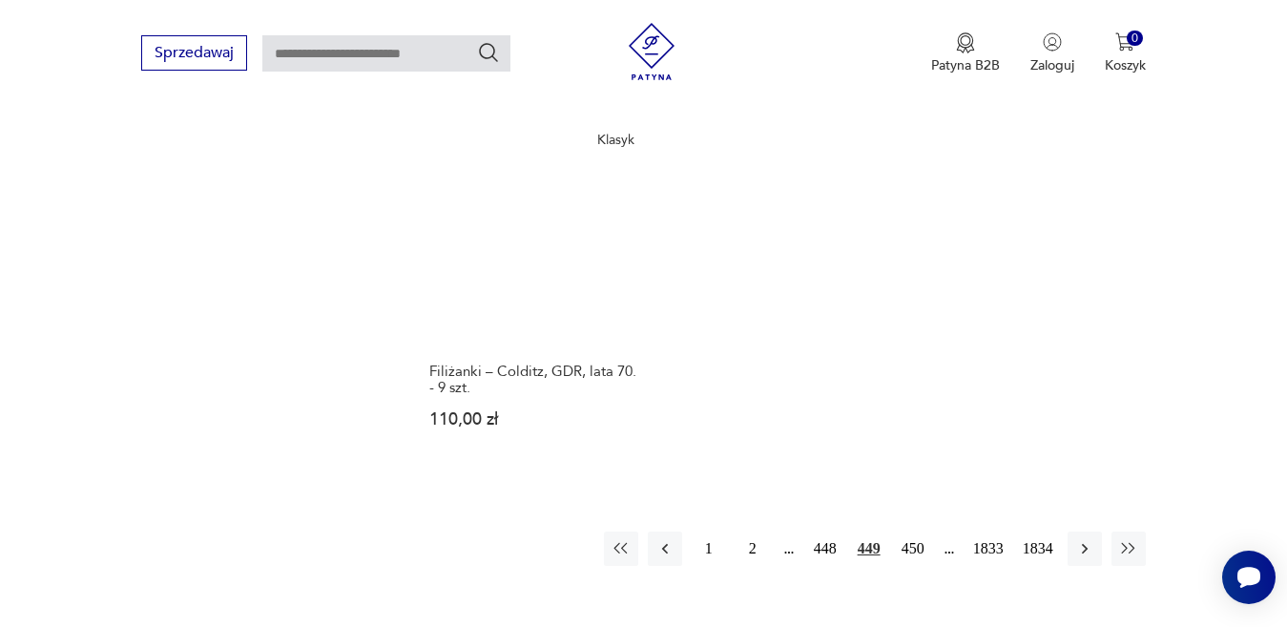
scroll to position [2441, 0]
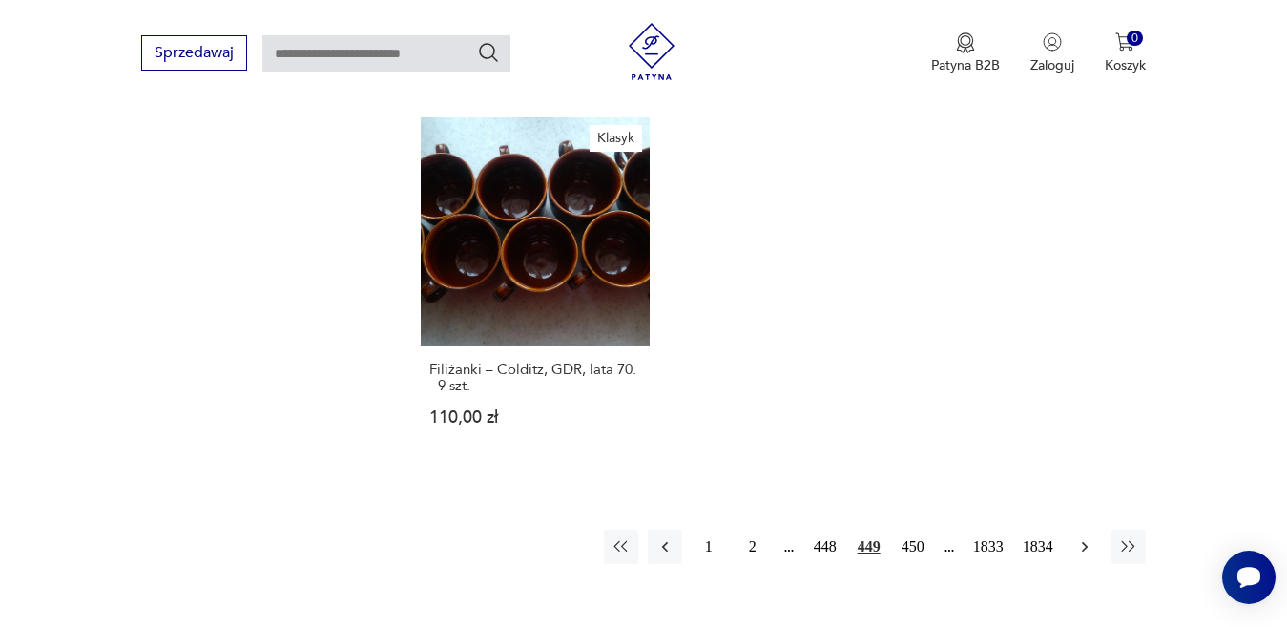
click at [1082, 537] on icon "button" at bounding box center [1084, 546] width 19 height 19
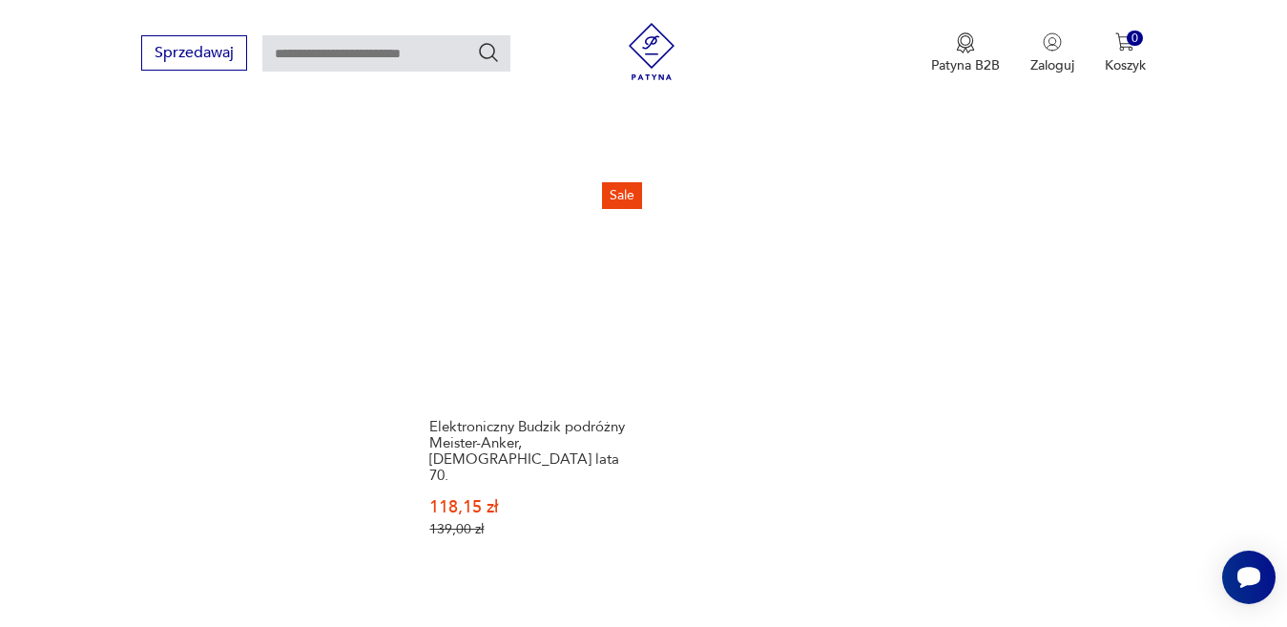
scroll to position [2441, 0]
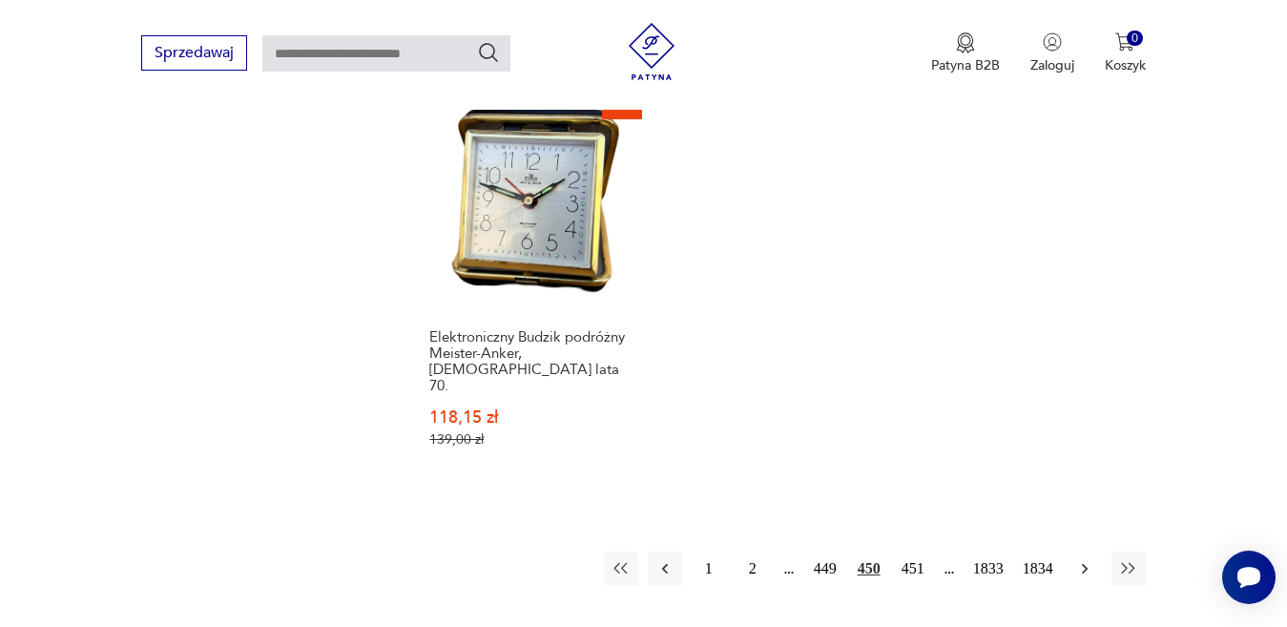
click at [1089, 559] on icon "button" at bounding box center [1084, 568] width 19 height 19
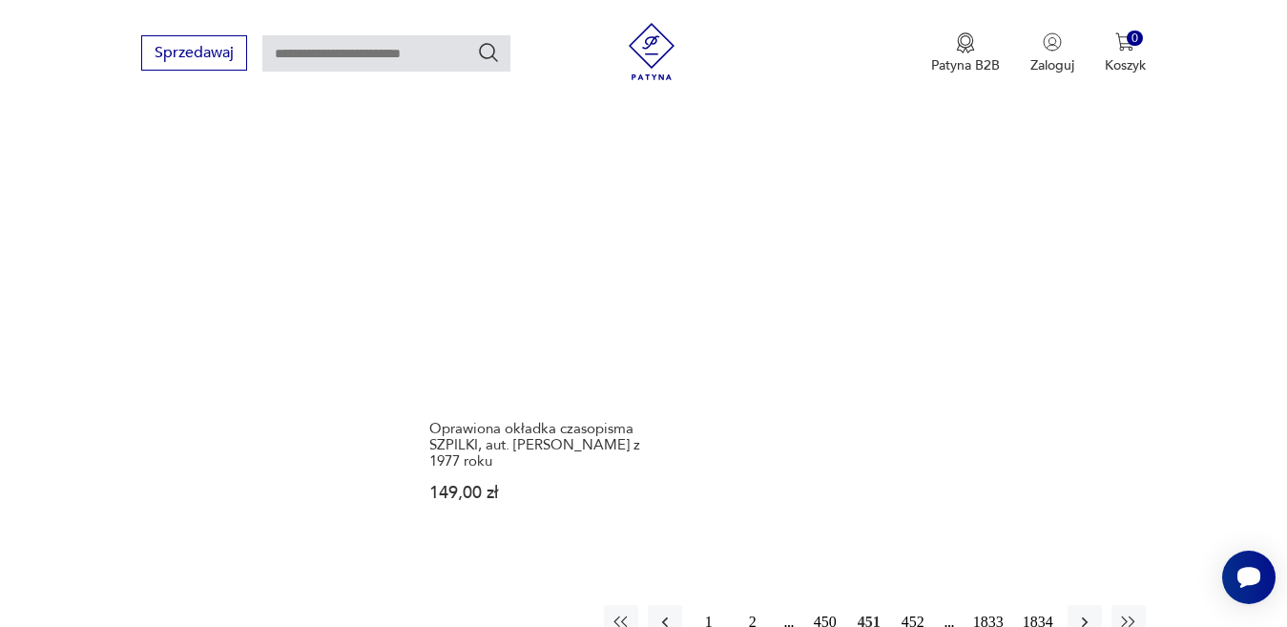
scroll to position [2441, 0]
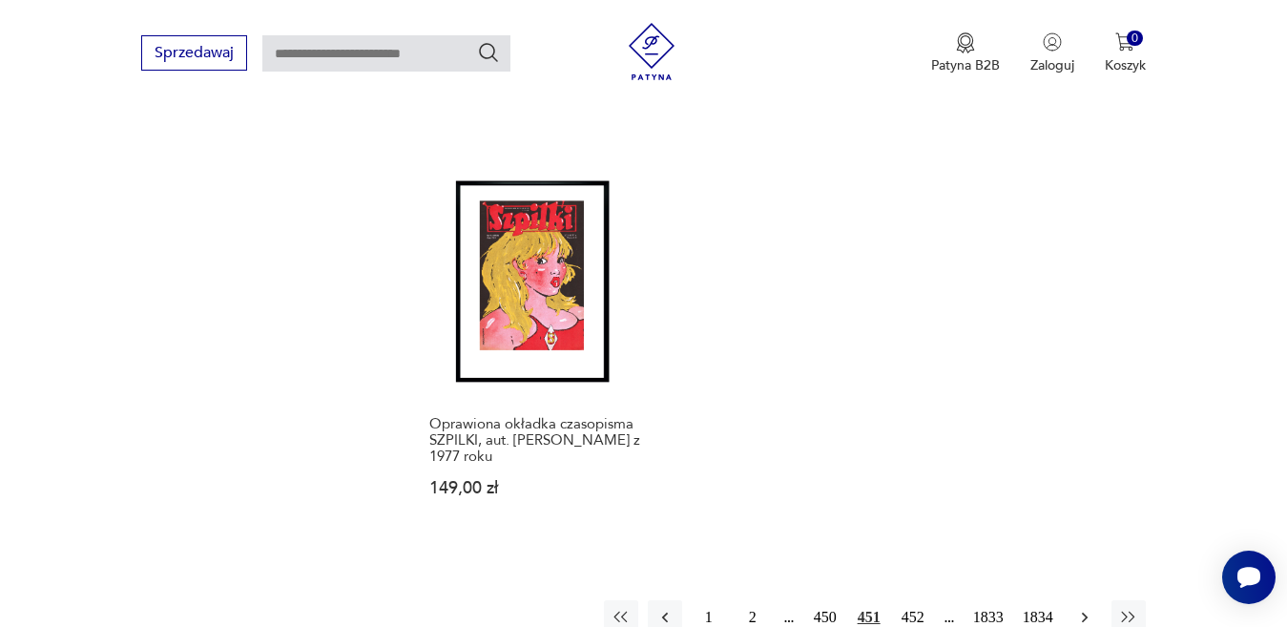
click at [1081, 608] on icon "button" at bounding box center [1084, 617] width 19 height 19
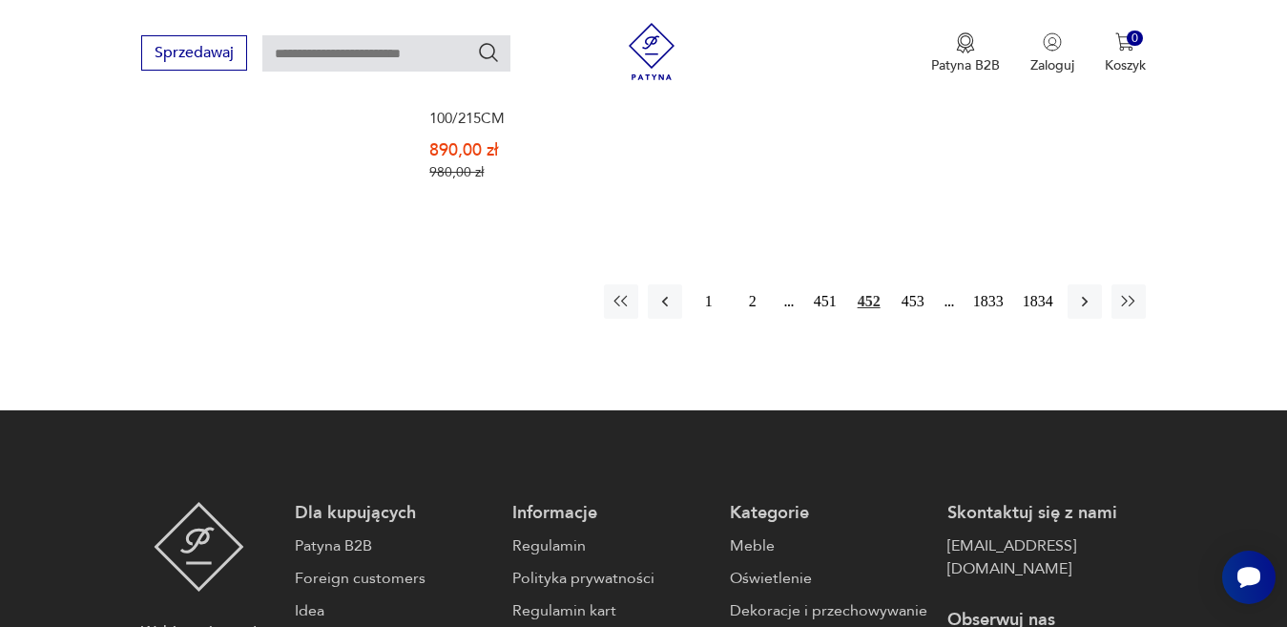
scroll to position [2823, 0]
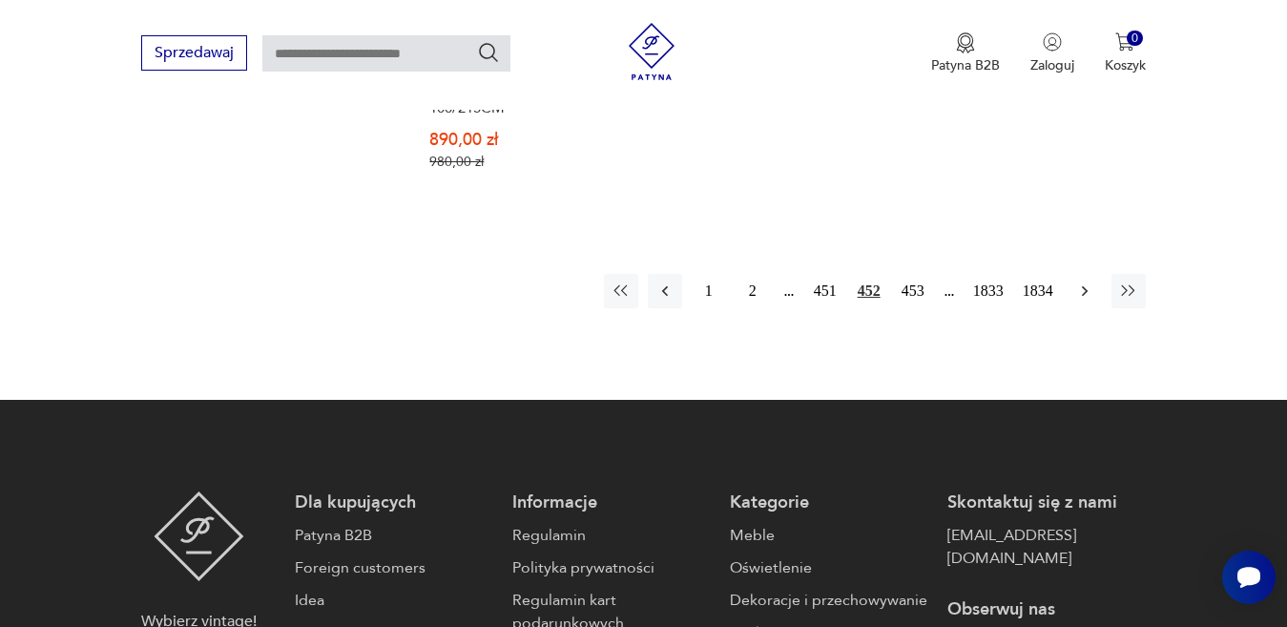
click at [1083, 281] on icon "button" at bounding box center [1084, 290] width 19 height 19
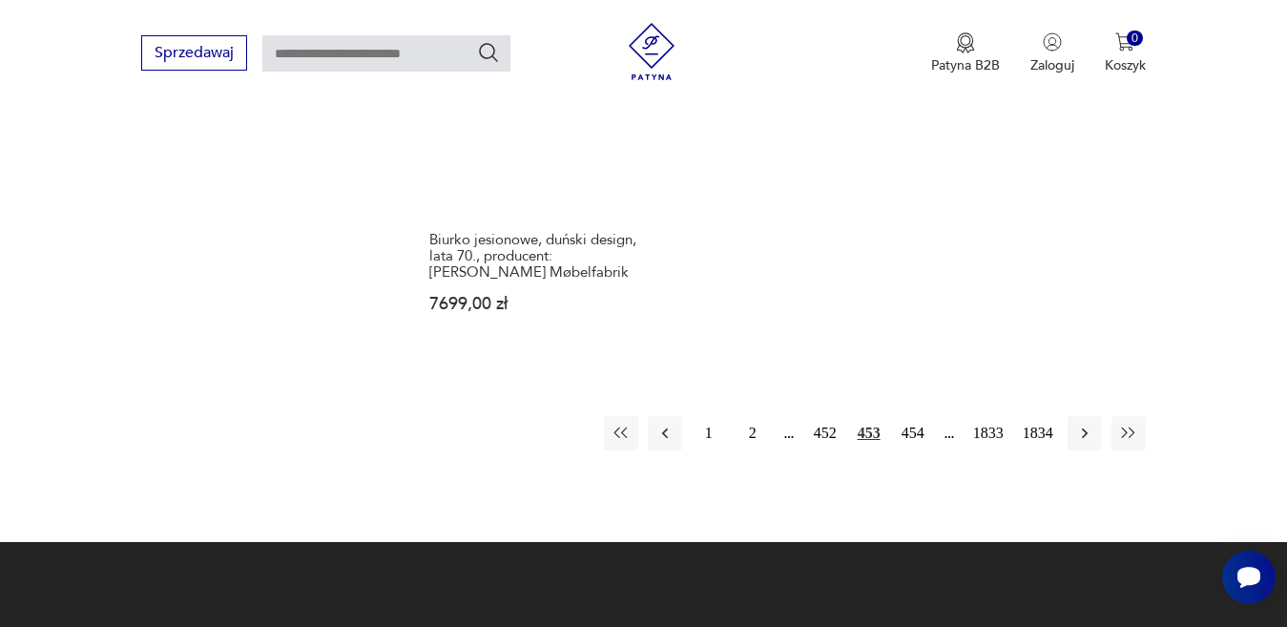
scroll to position [2632, 0]
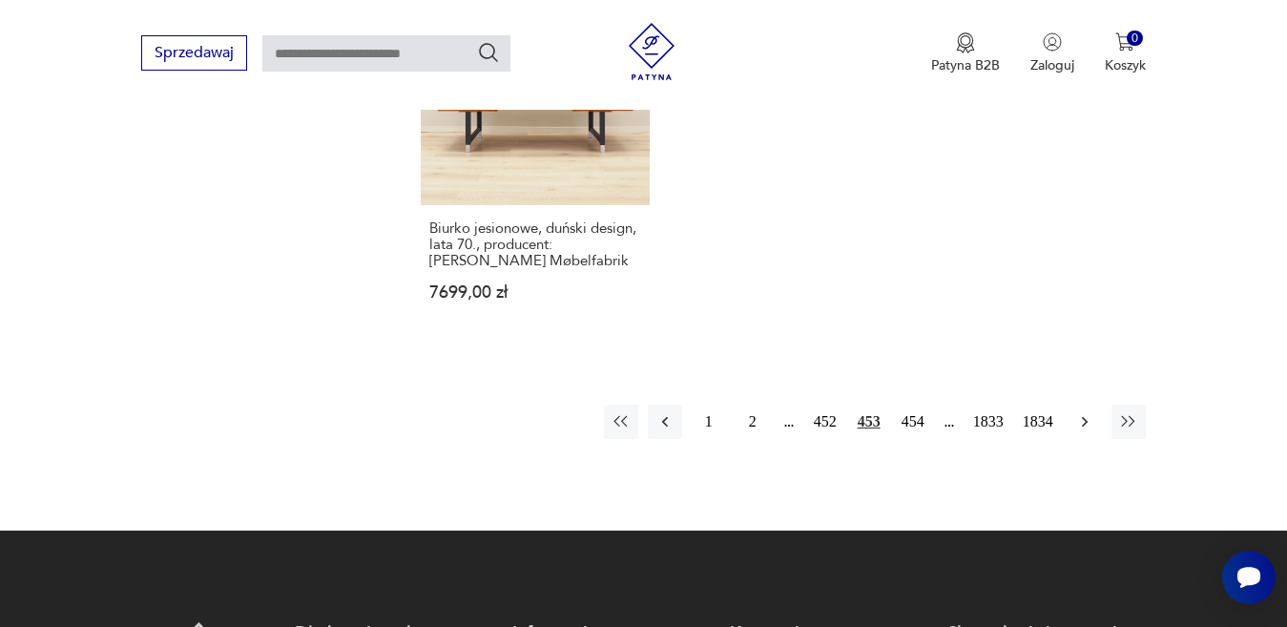
click at [1084, 421] on icon "button" at bounding box center [1084, 421] width 19 height 19
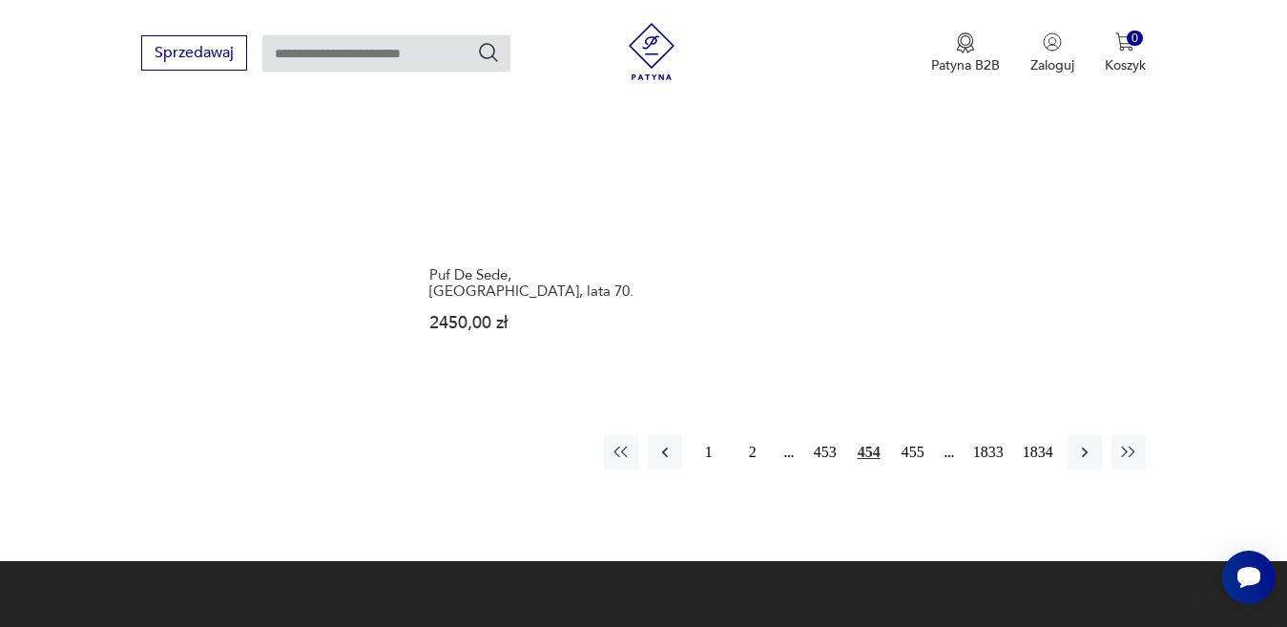
scroll to position [2632, 0]
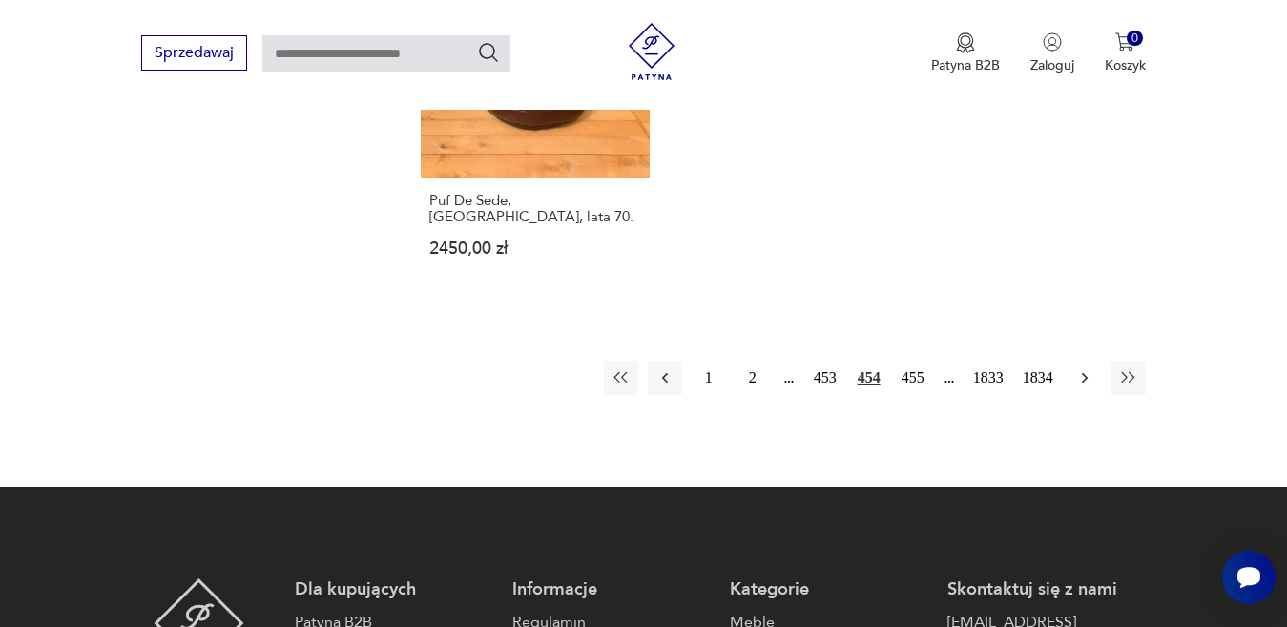
click at [1085, 368] on icon "button" at bounding box center [1084, 377] width 19 height 19
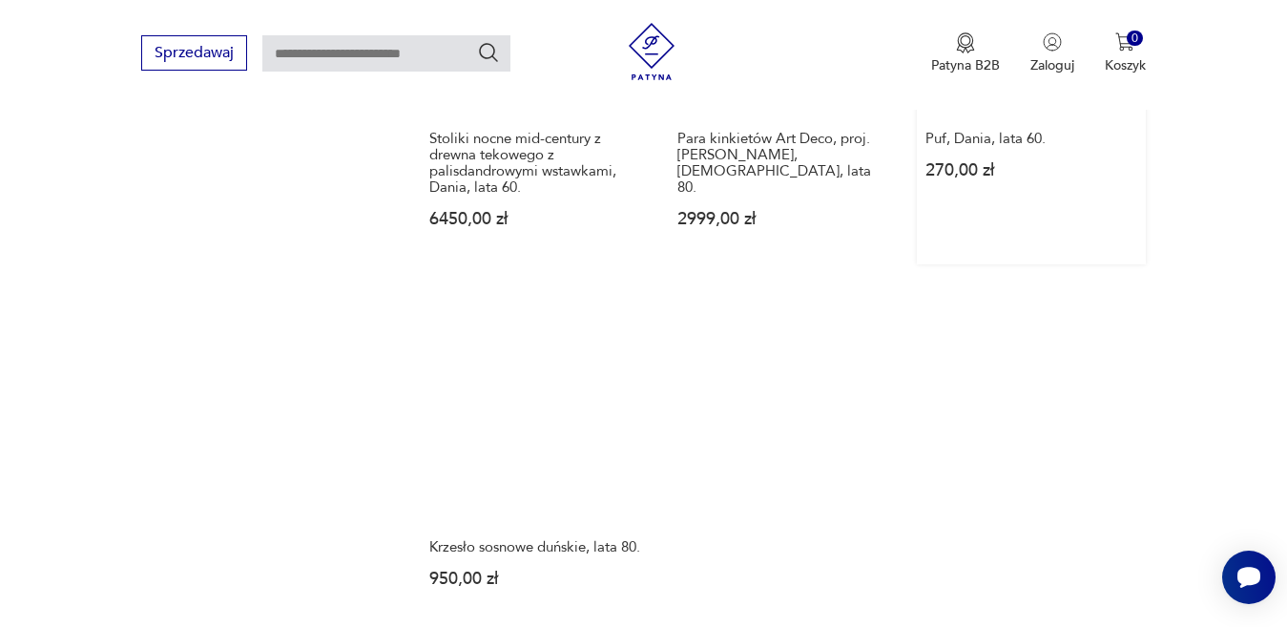
scroll to position [2537, 0]
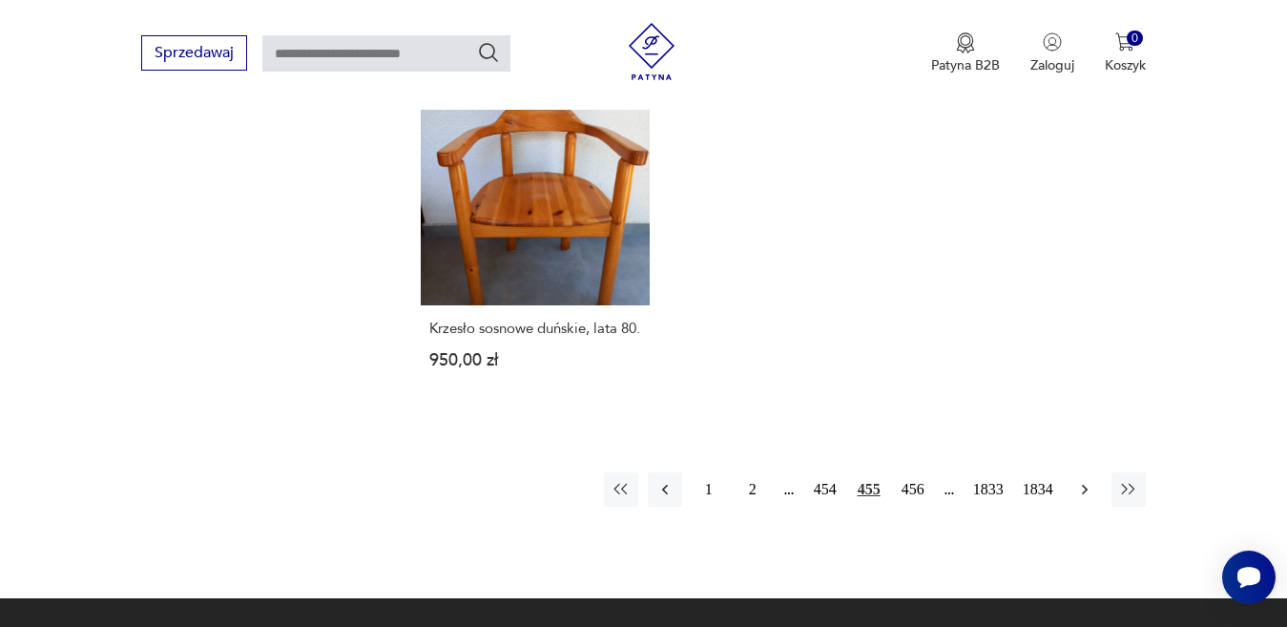
click at [1084, 480] on icon "button" at bounding box center [1084, 489] width 19 height 19
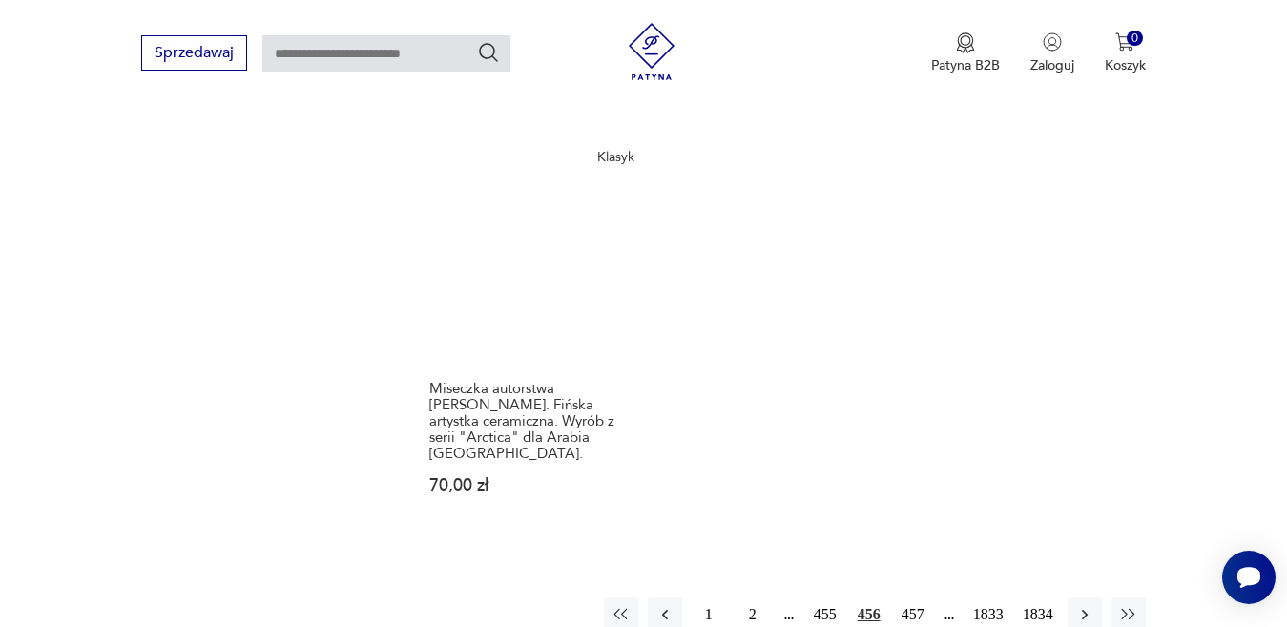
scroll to position [2537, 0]
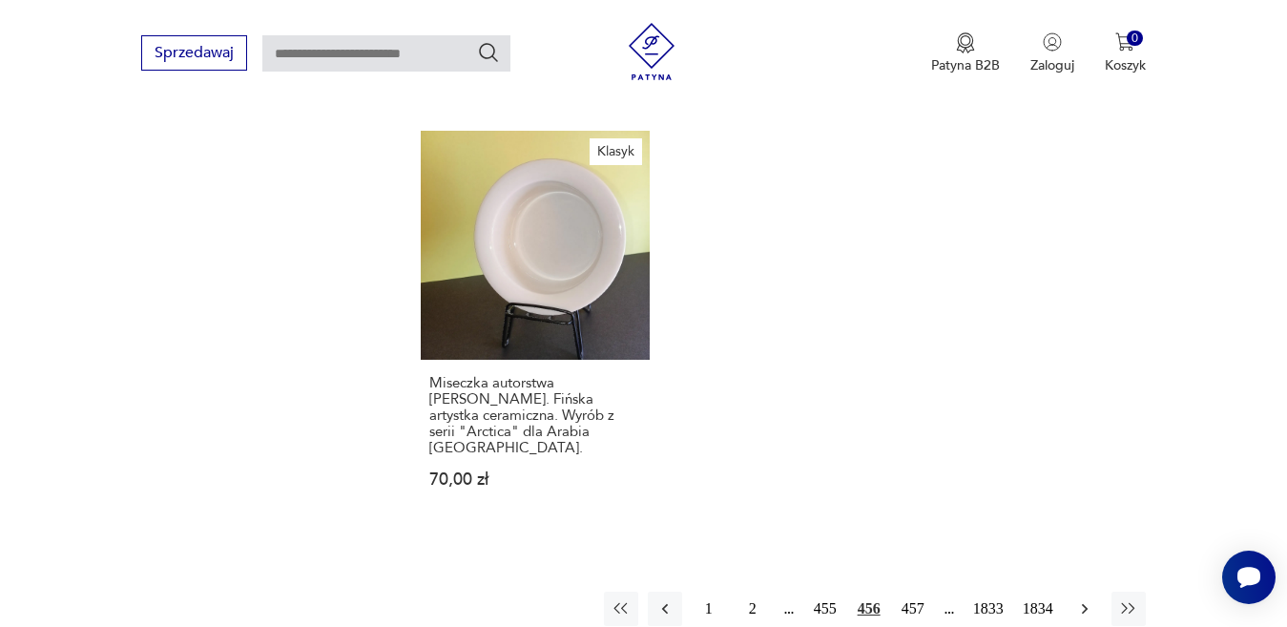
click at [1083, 599] on icon "button" at bounding box center [1084, 608] width 19 height 19
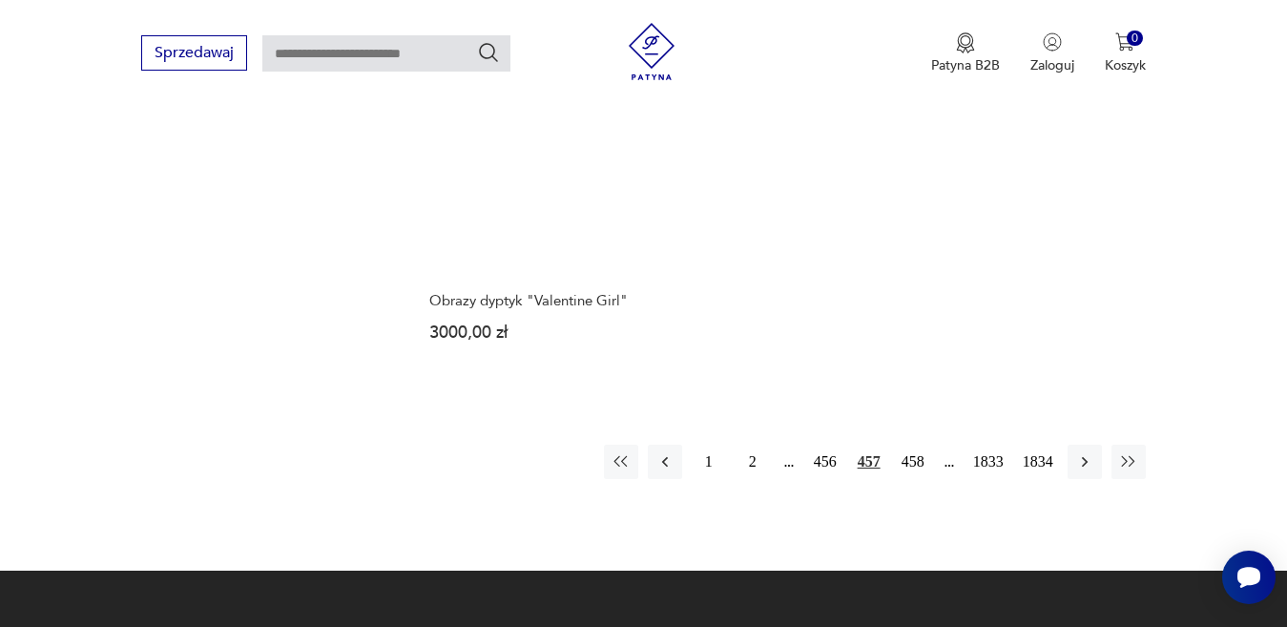
scroll to position [2632, 0]
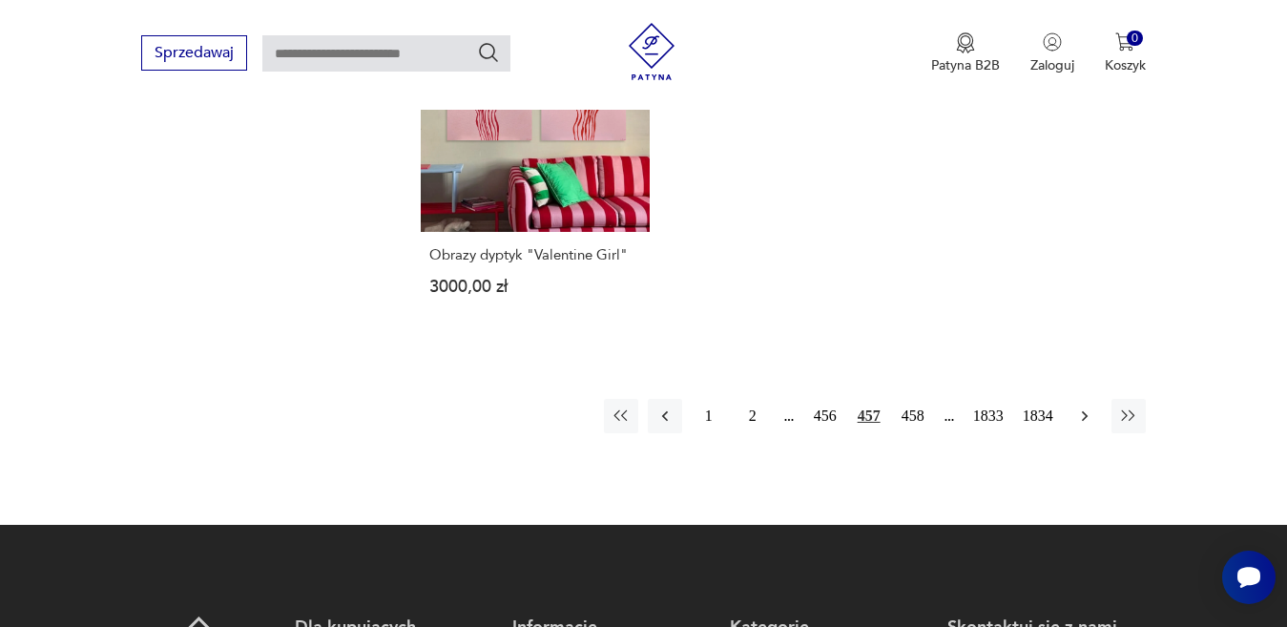
click at [1083, 410] on icon "button" at bounding box center [1084, 415] width 6 height 10
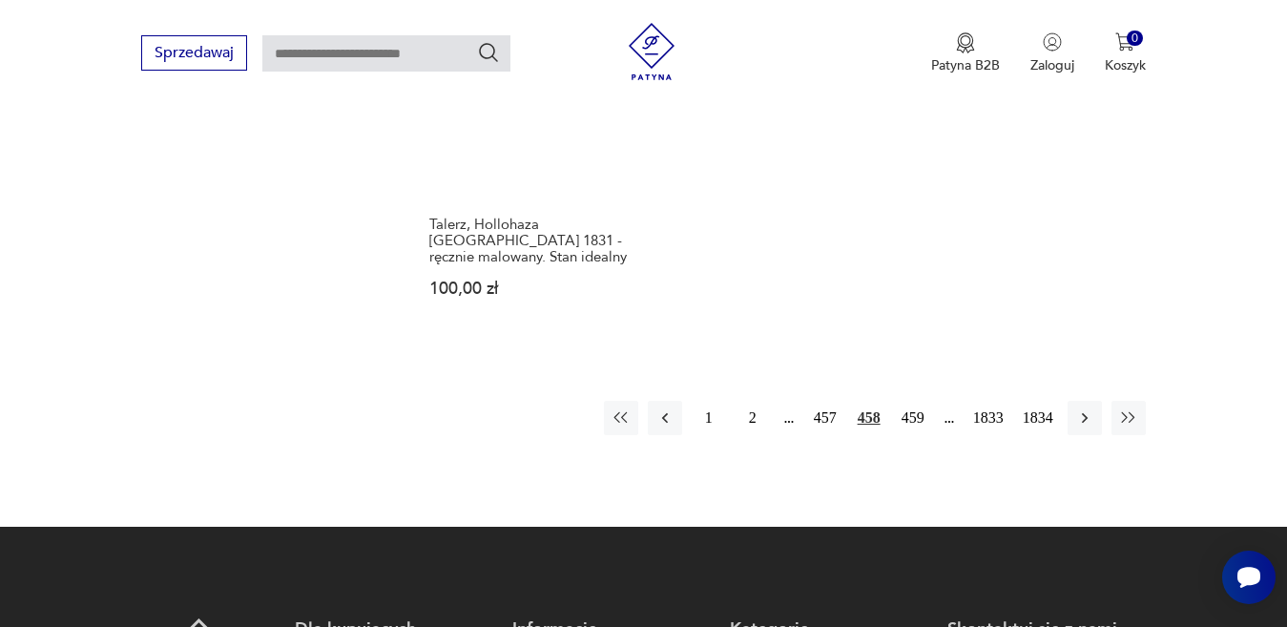
scroll to position [2632, 0]
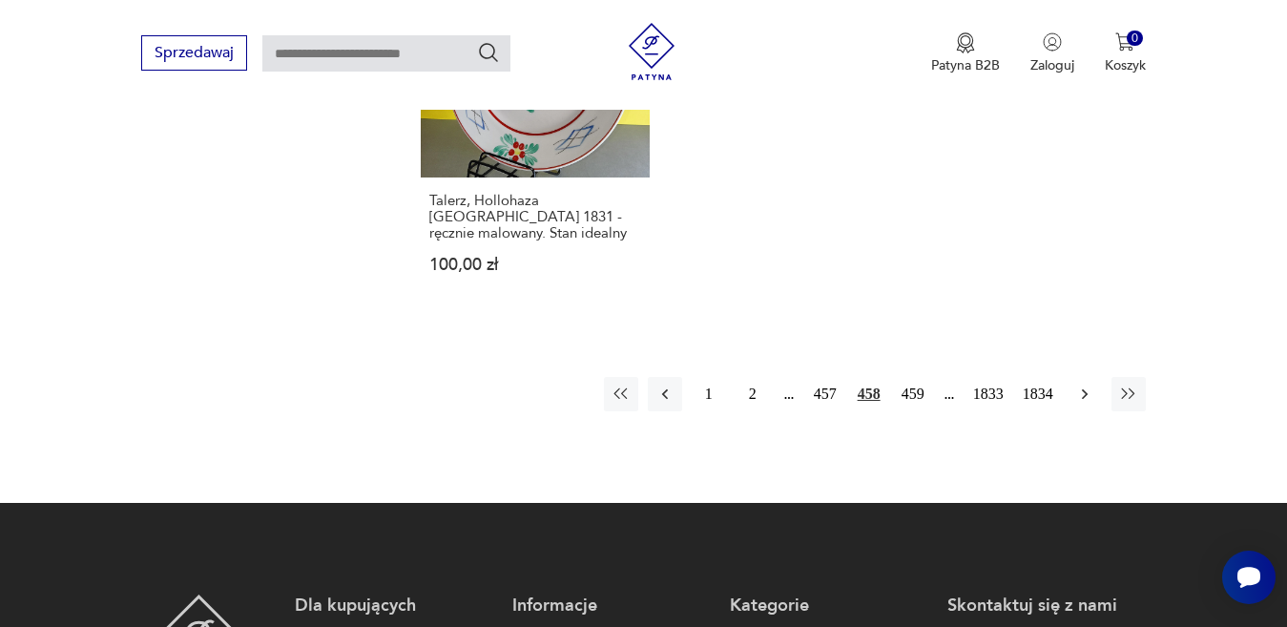
click at [1083, 388] on icon "button" at bounding box center [1084, 393] width 6 height 10
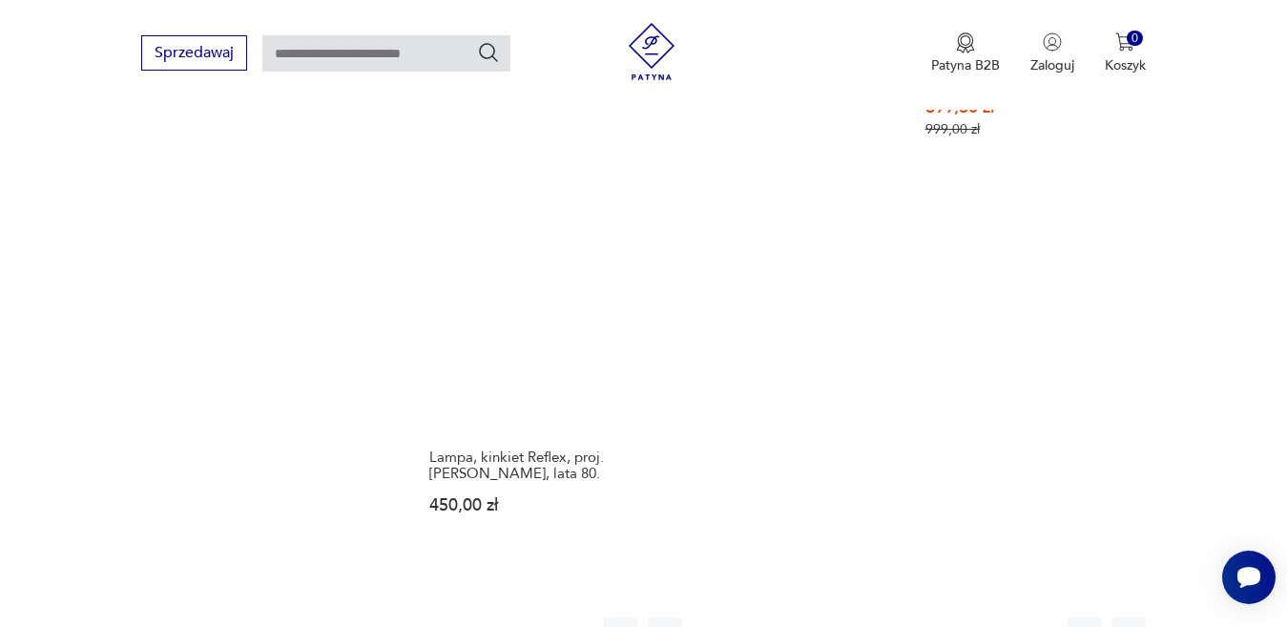
scroll to position [2441, 0]
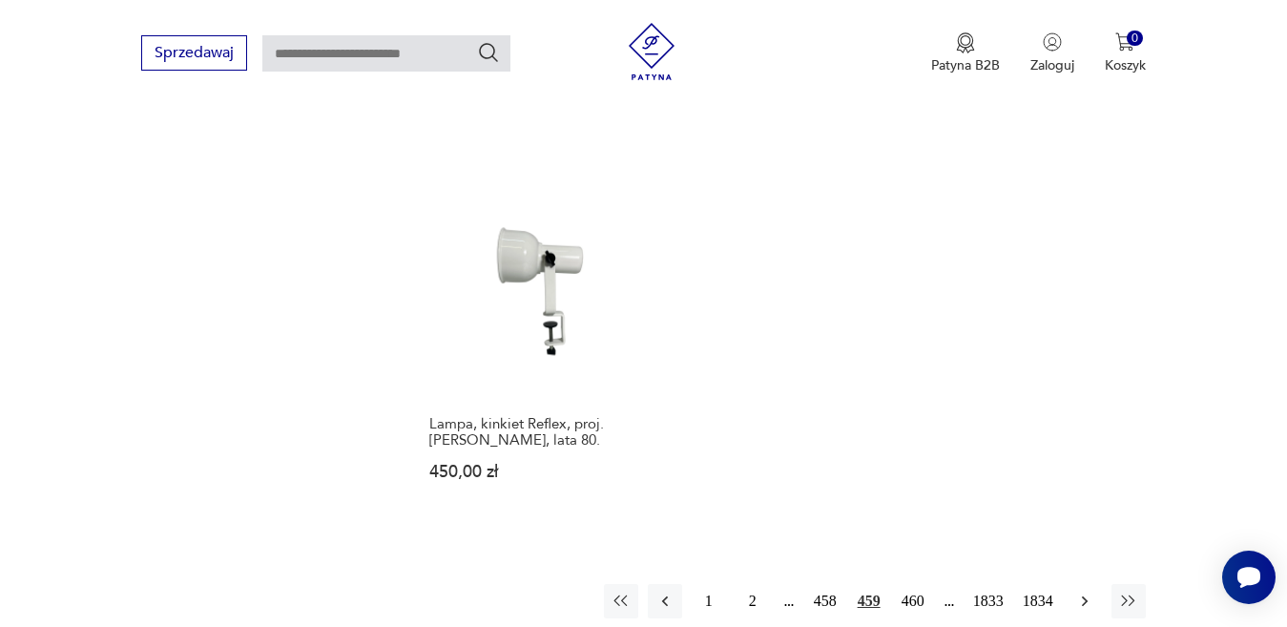
click at [1080, 592] on icon "button" at bounding box center [1084, 601] width 19 height 19
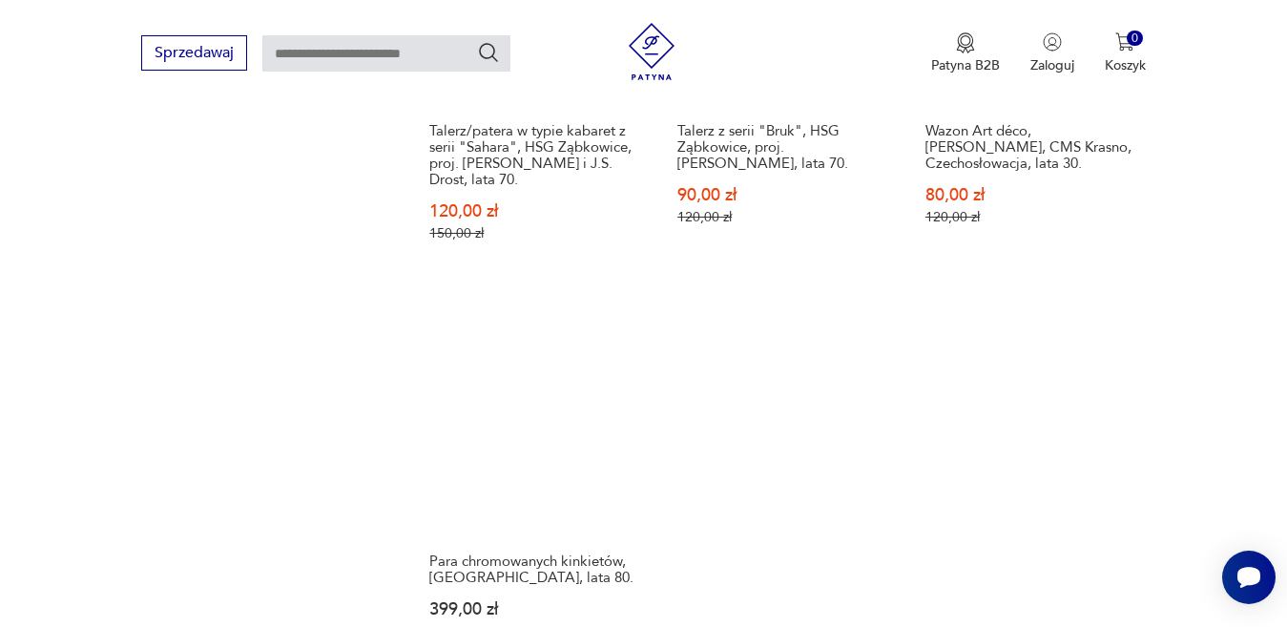
scroll to position [2441, 0]
